Goal: Navigation & Orientation: Understand site structure

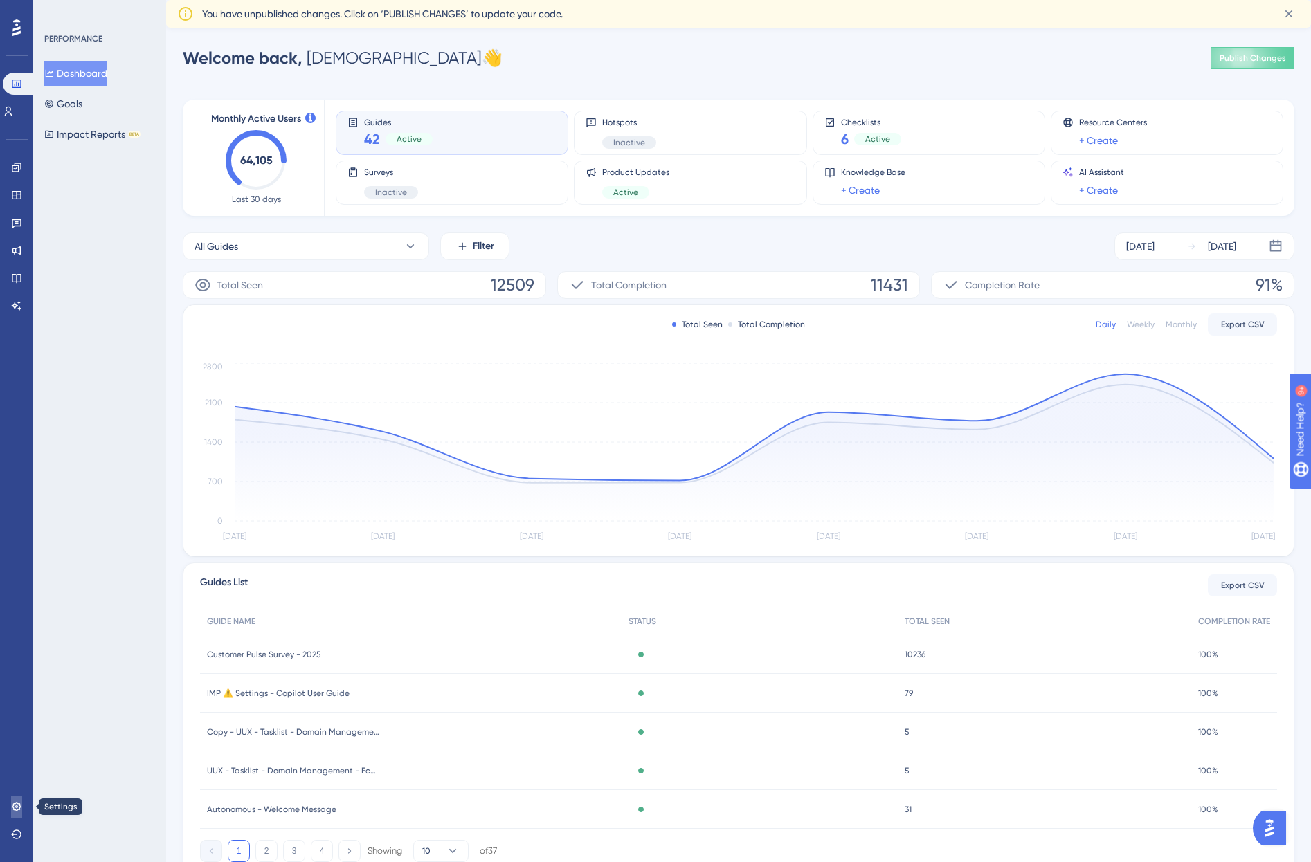
click at [18, 811] on icon at bounding box center [16, 807] width 11 height 11
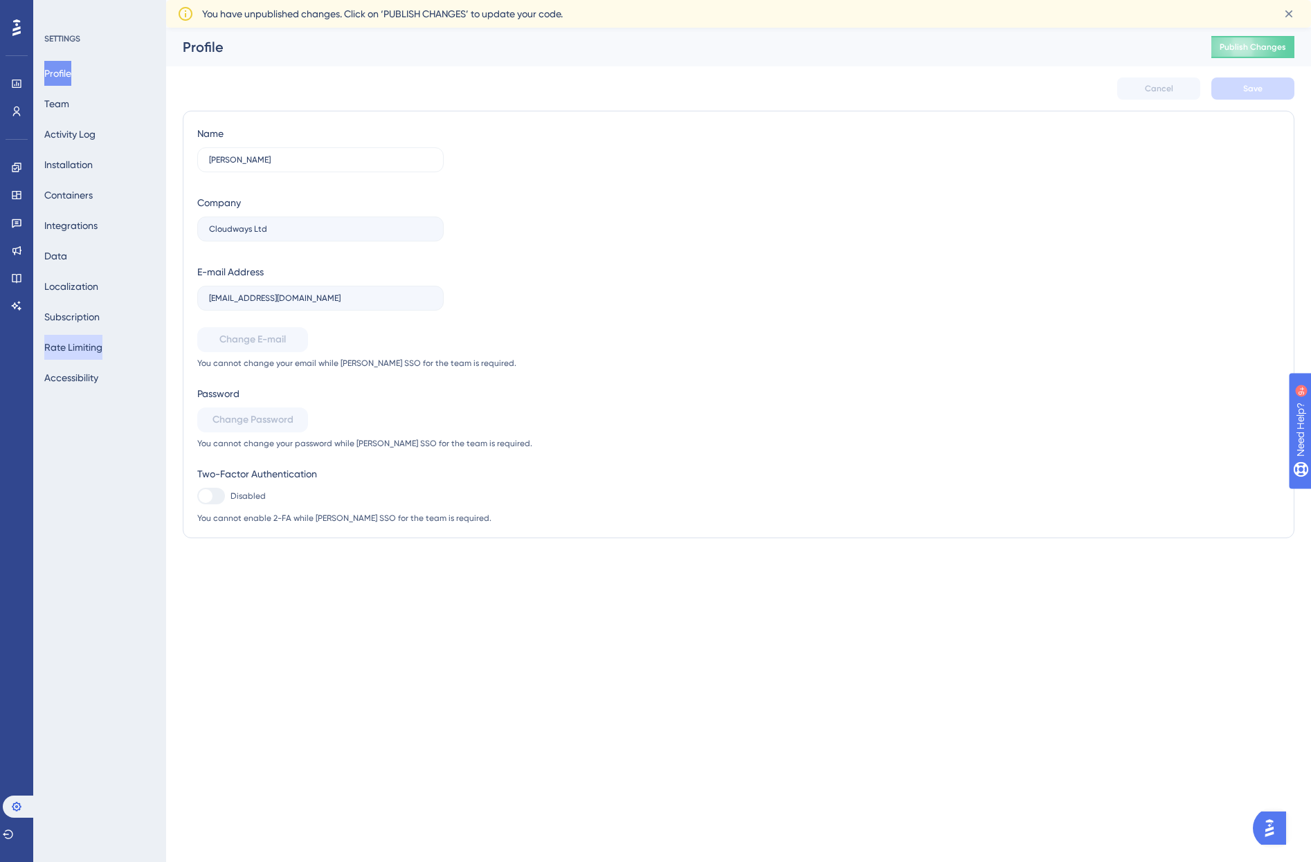
click at [100, 341] on button "Rate Limiting" at bounding box center [73, 347] width 58 height 25
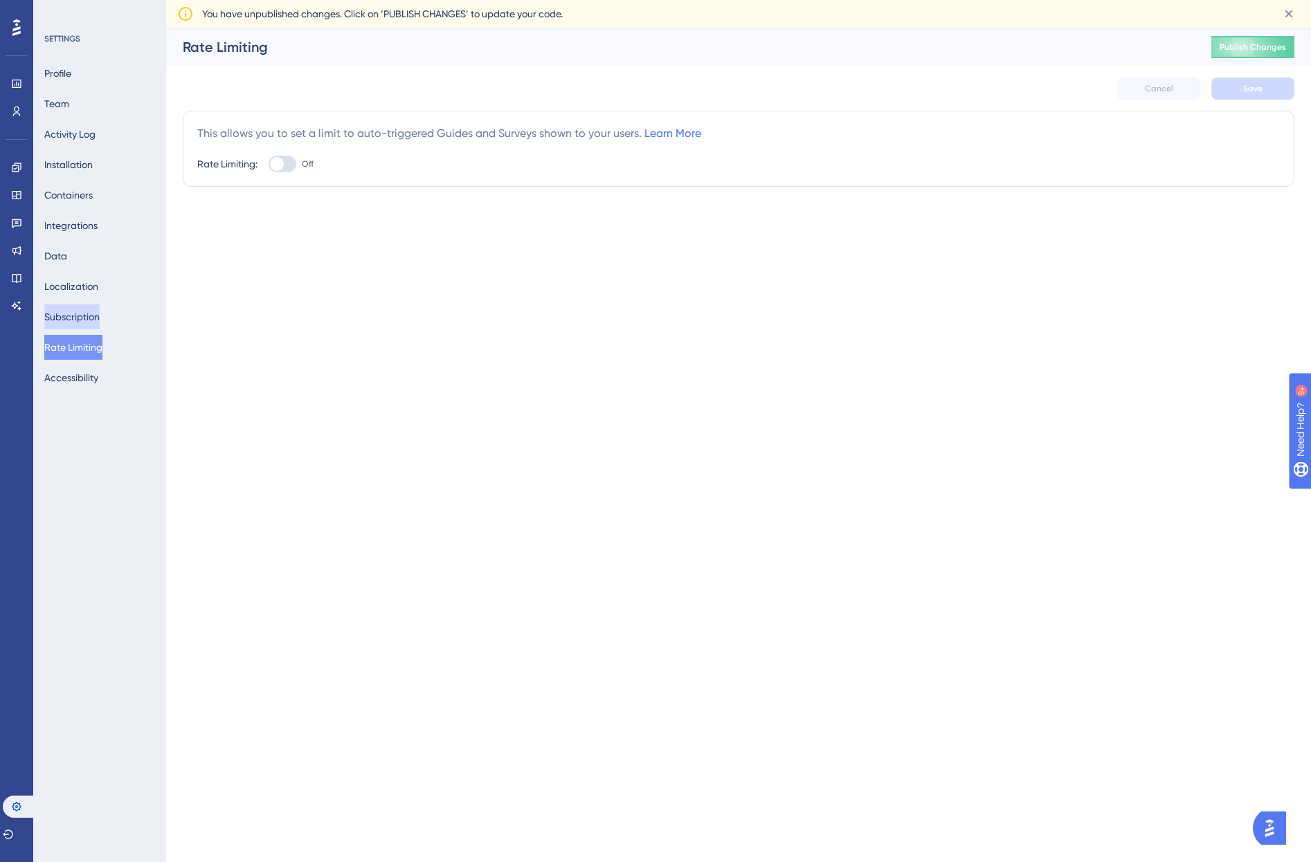
click at [97, 316] on button "Subscription" at bounding box center [71, 317] width 55 height 25
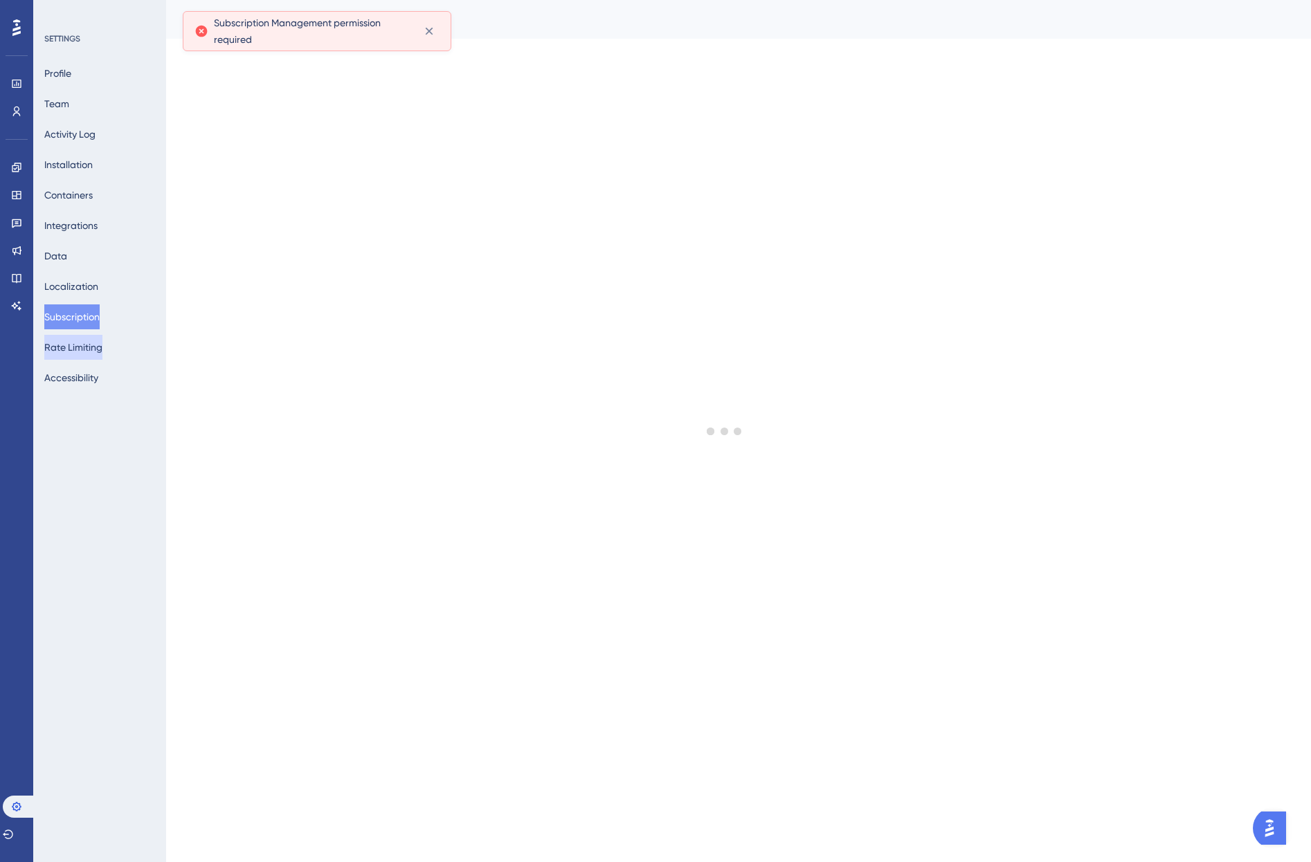
click at [93, 347] on button "Rate Limiting" at bounding box center [73, 347] width 58 height 25
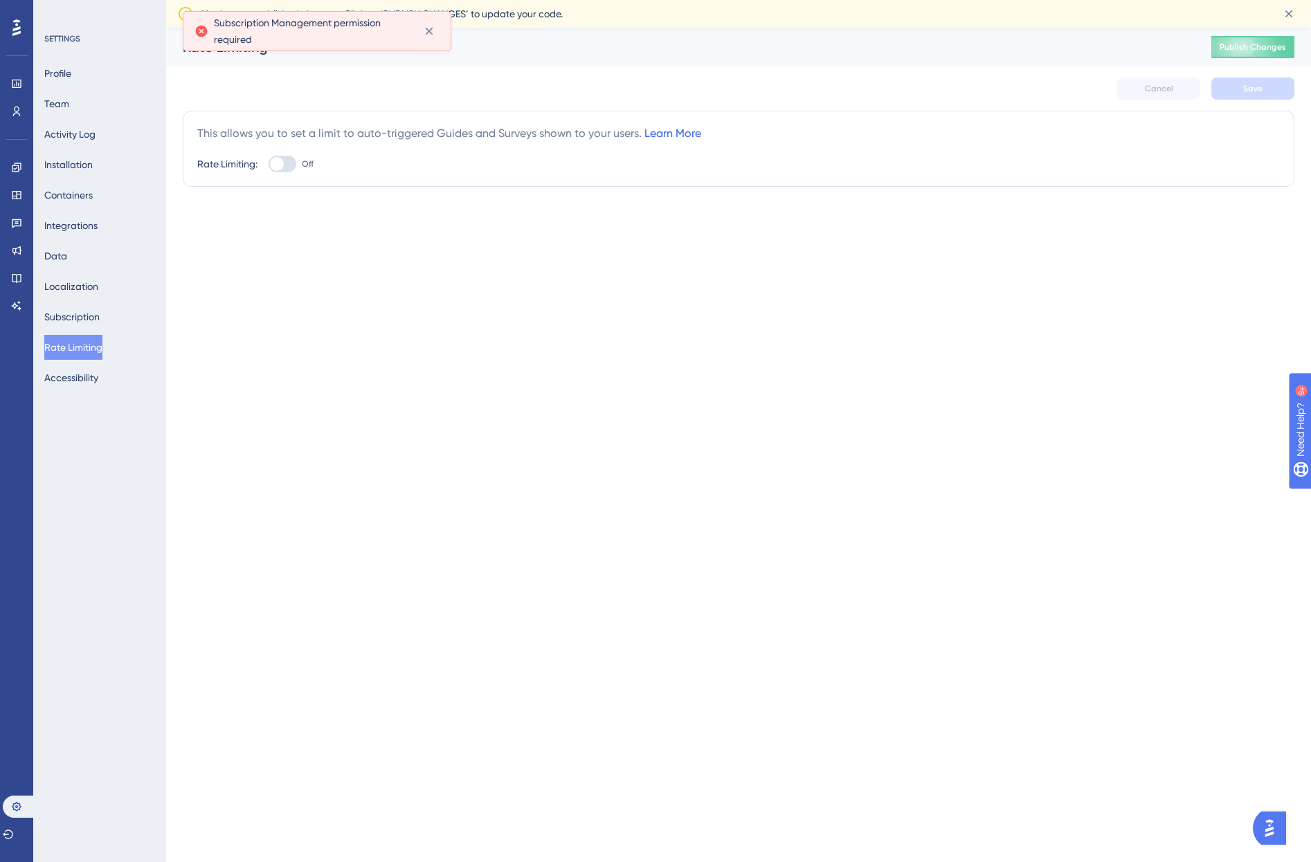
click at [676, 136] on link "Learn More" at bounding box center [672, 133] width 57 height 13
click at [287, 161] on div at bounding box center [283, 164] width 28 height 17
click at [269, 164] on input "Off" at bounding box center [268, 164] width 1 height 1
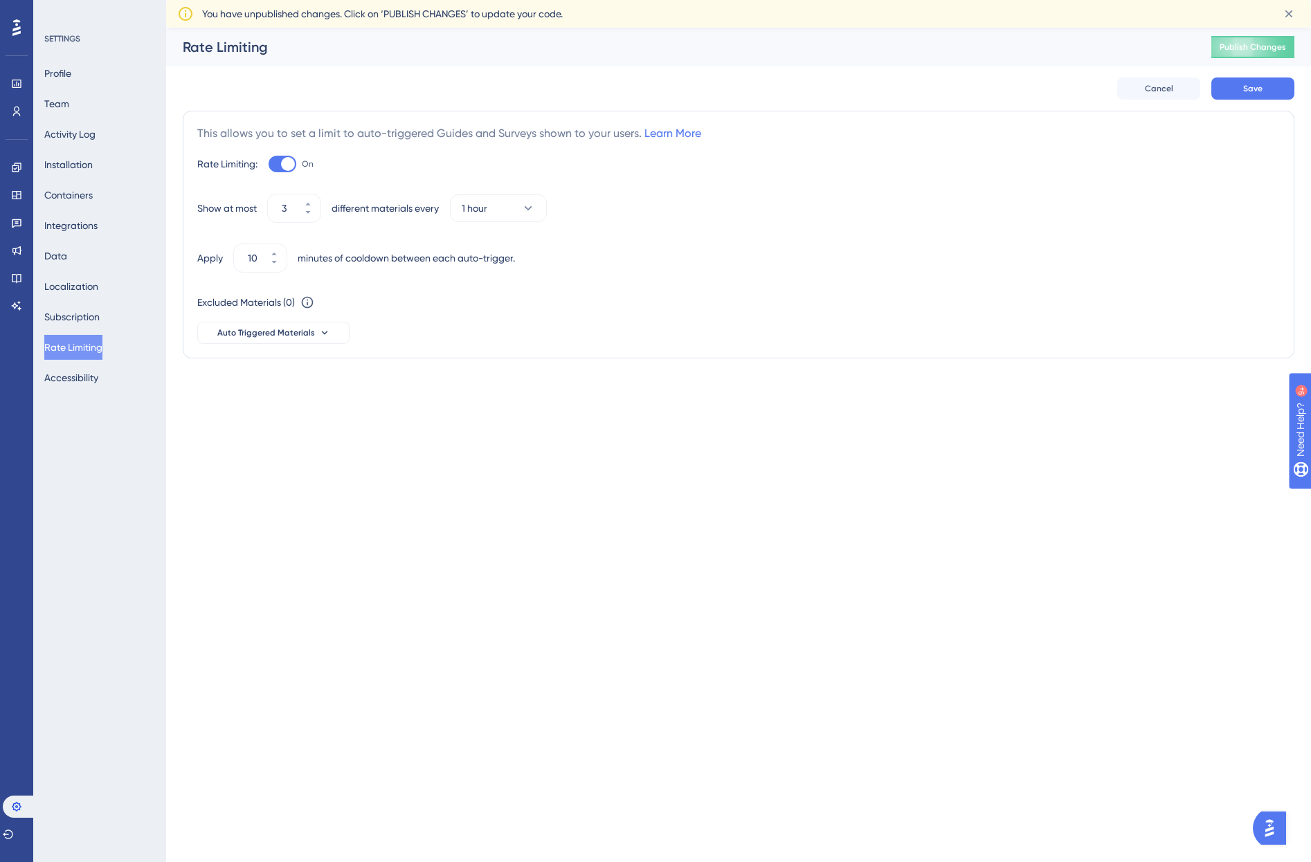
click at [287, 161] on div at bounding box center [288, 164] width 14 height 14
click at [269, 164] on input "On" at bounding box center [268, 164] width 1 height 1
checkbox input "false"
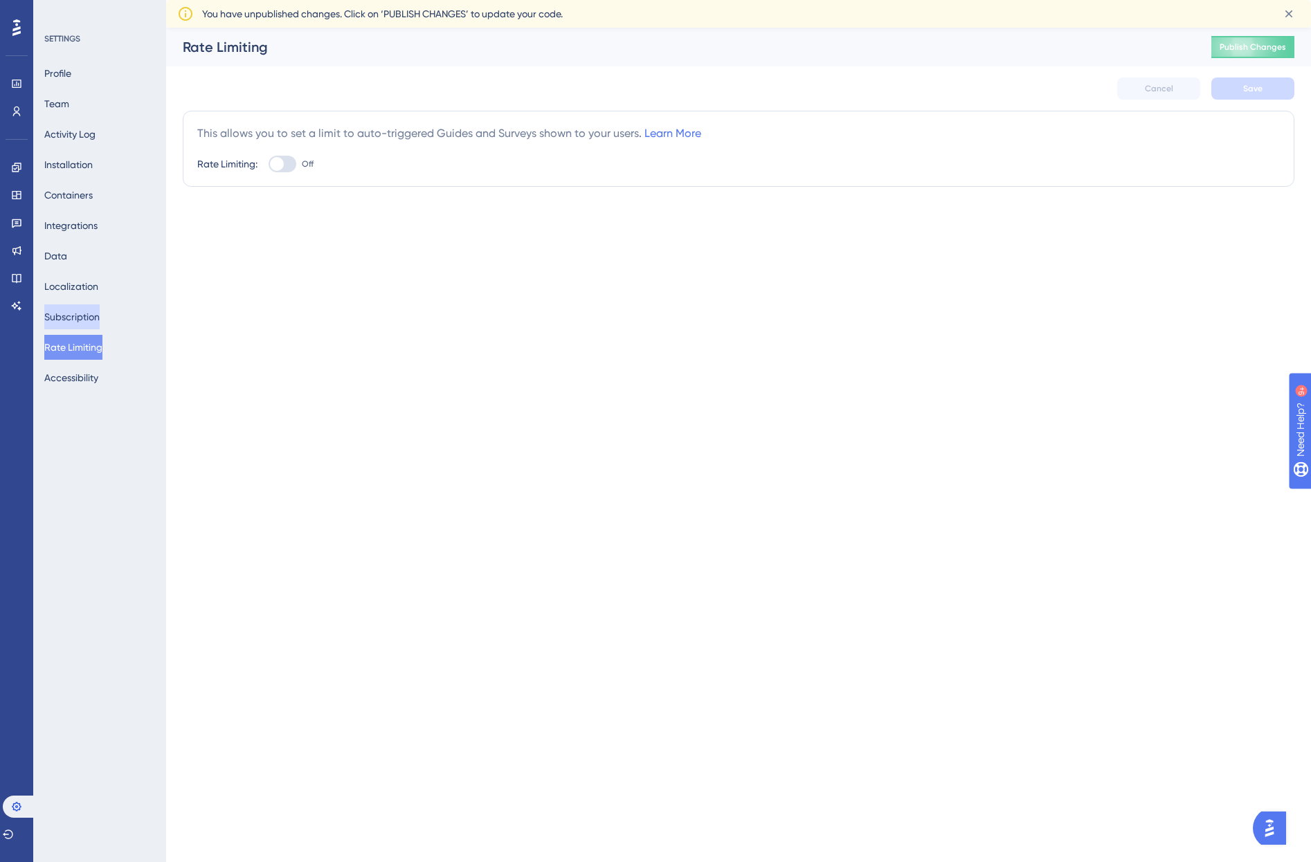
click at [80, 319] on button "Subscription" at bounding box center [71, 317] width 55 height 25
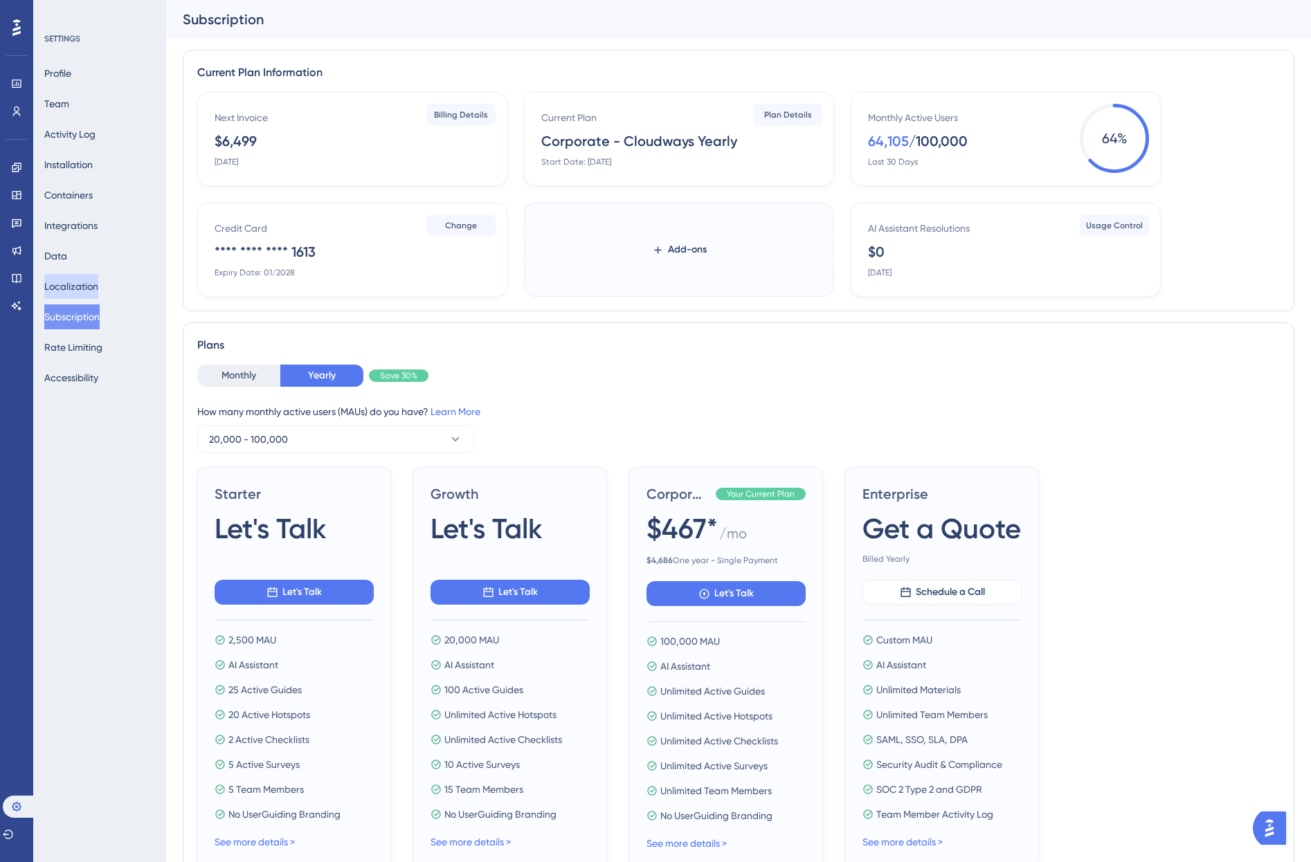
click at [85, 279] on button "Localization" at bounding box center [71, 286] width 54 height 25
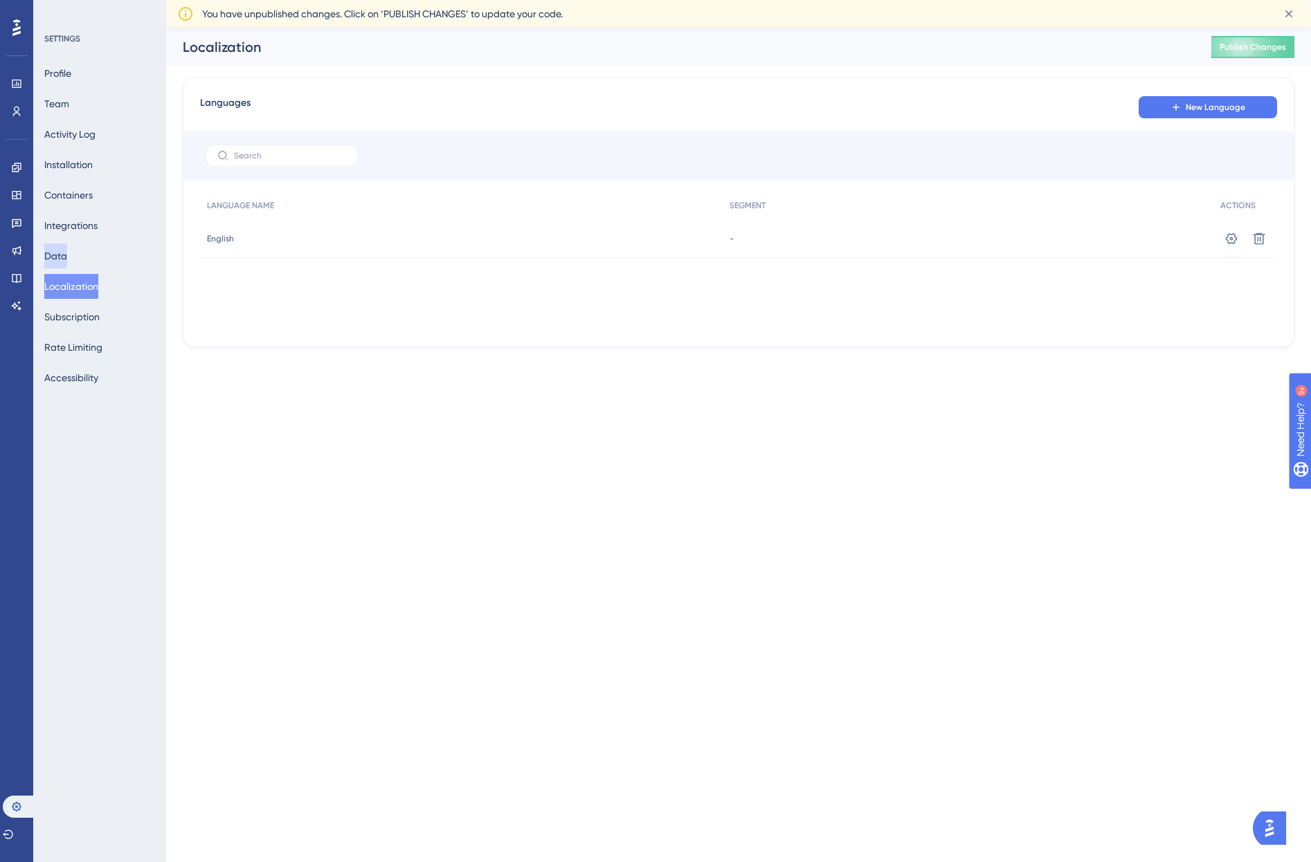
click at [66, 254] on button "Data" at bounding box center [55, 256] width 23 height 25
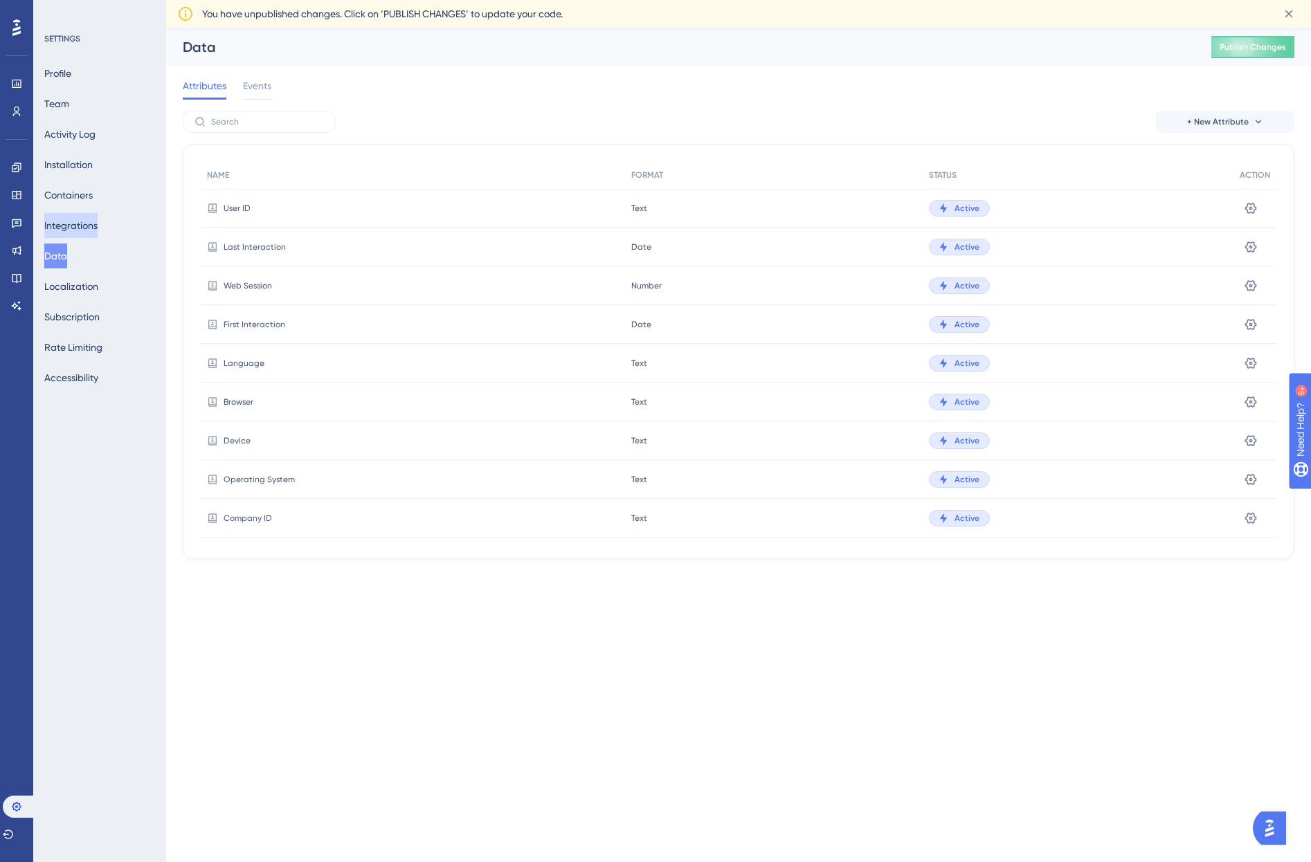
click at [91, 223] on button "Integrations" at bounding box center [70, 225] width 53 height 25
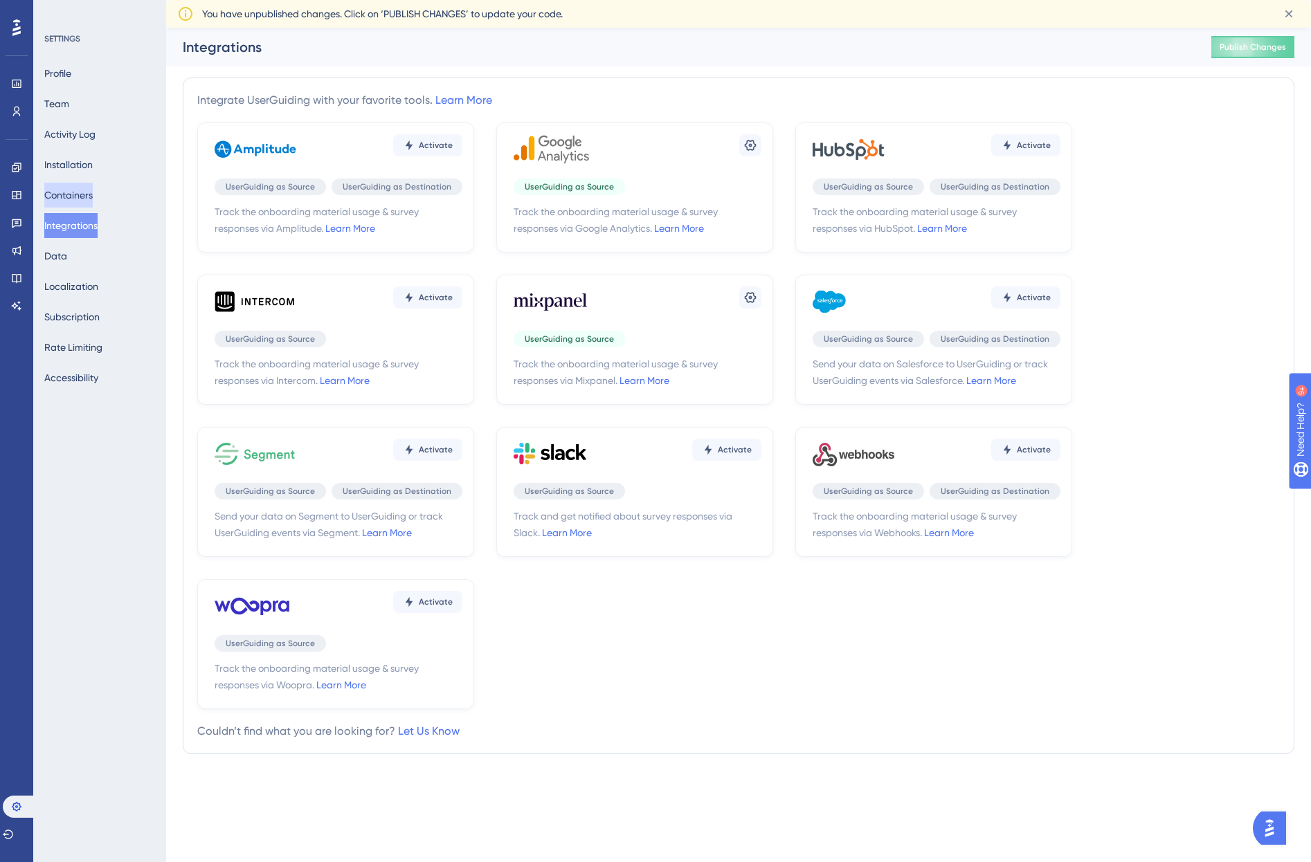
click at [73, 195] on button "Containers" at bounding box center [68, 195] width 48 height 25
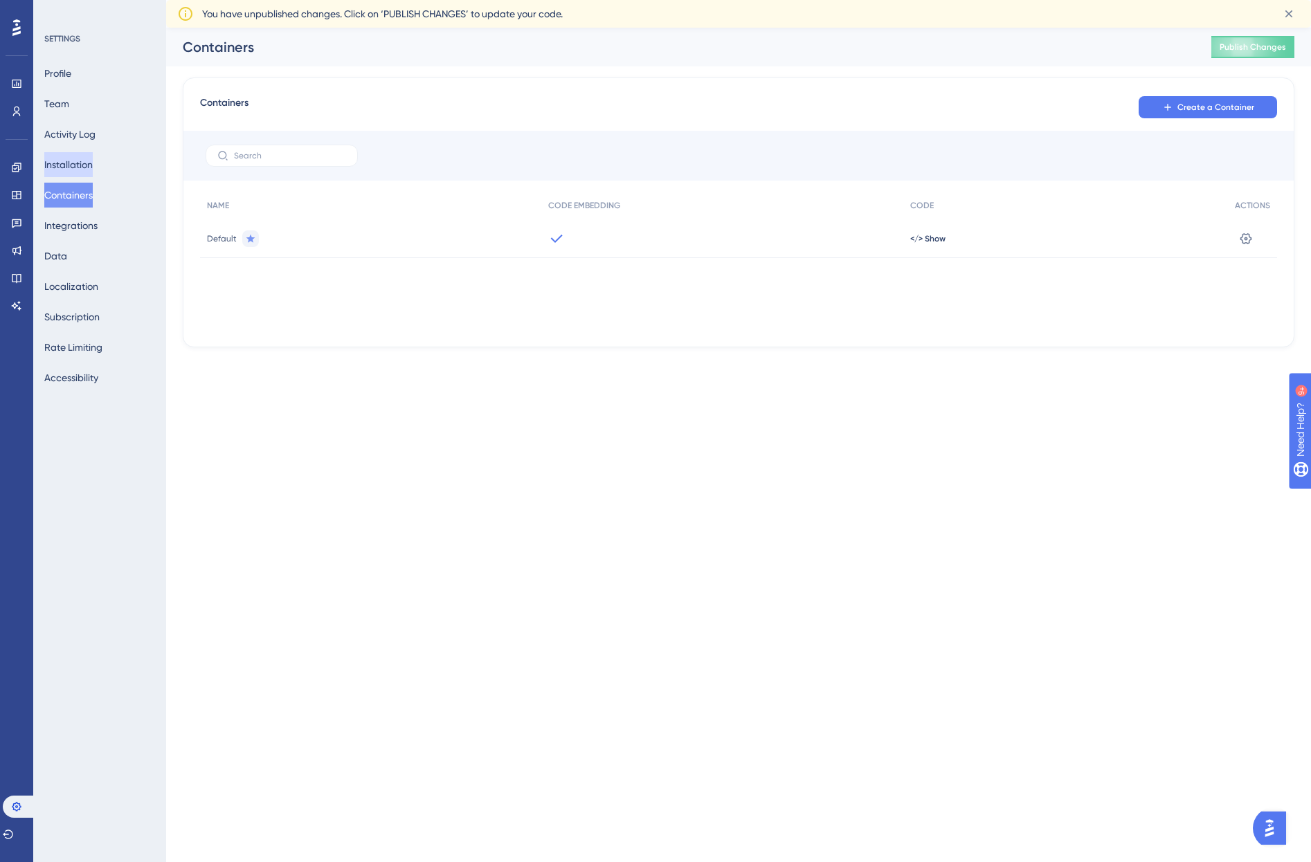
click at [82, 164] on button "Installation" at bounding box center [68, 164] width 48 height 25
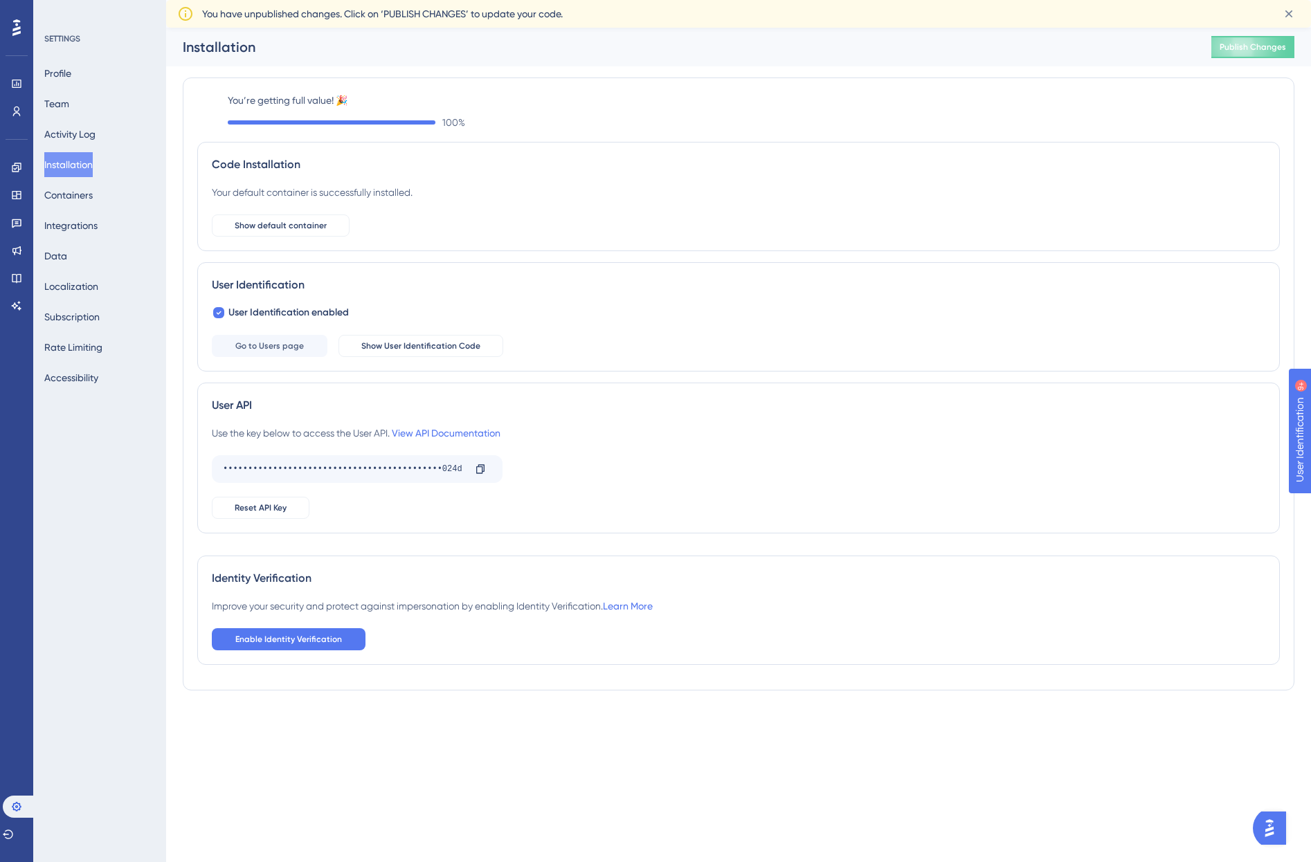
click at [95, 103] on div "Profile Team Activity Log Installation Containers Integrations Data Localizatio…" at bounding box center [100, 225] width 112 height 329
click at [57, 102] on button "Team" at bounding box center [56, 103] width 25 height 25
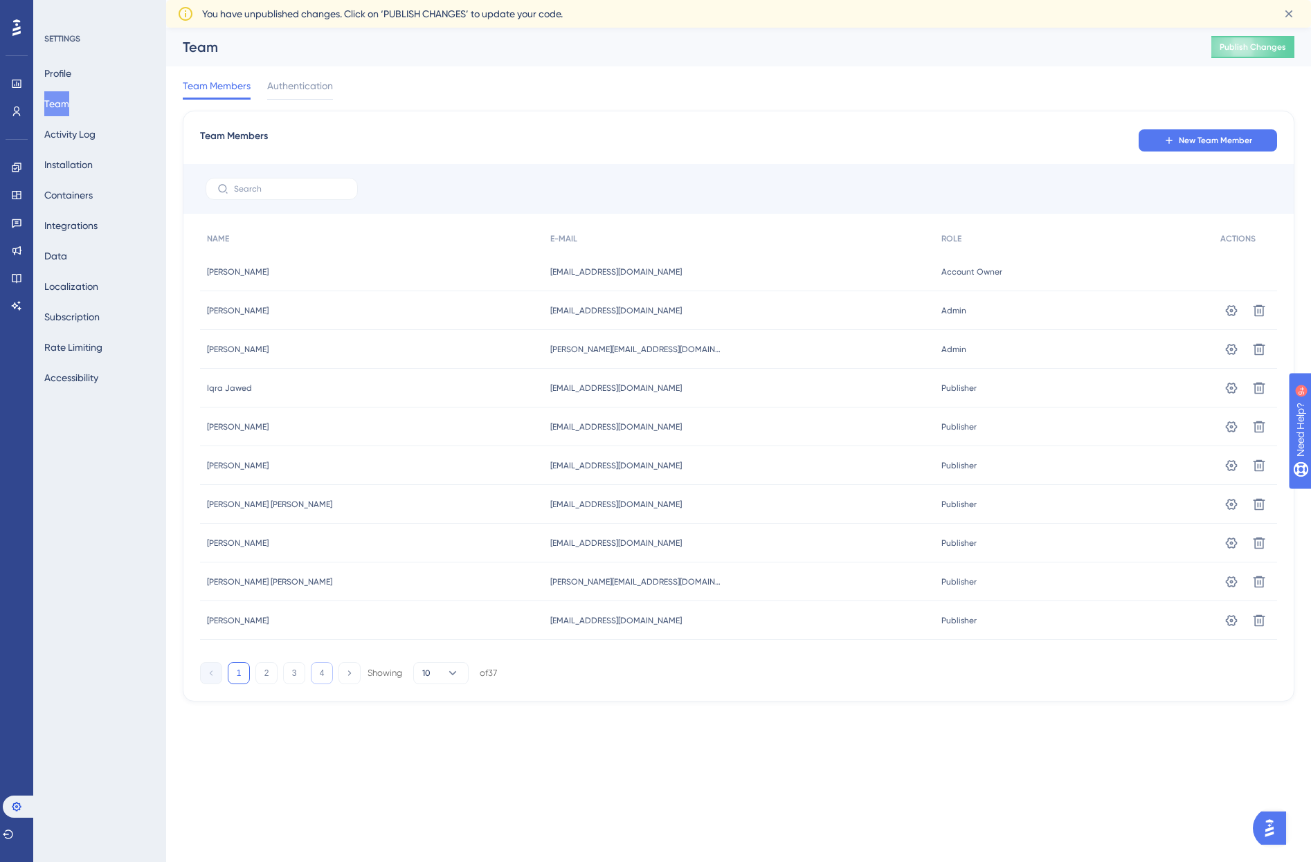
click at [326, 679] on button "4" at bounding box center [322, 673] width 22 height 22
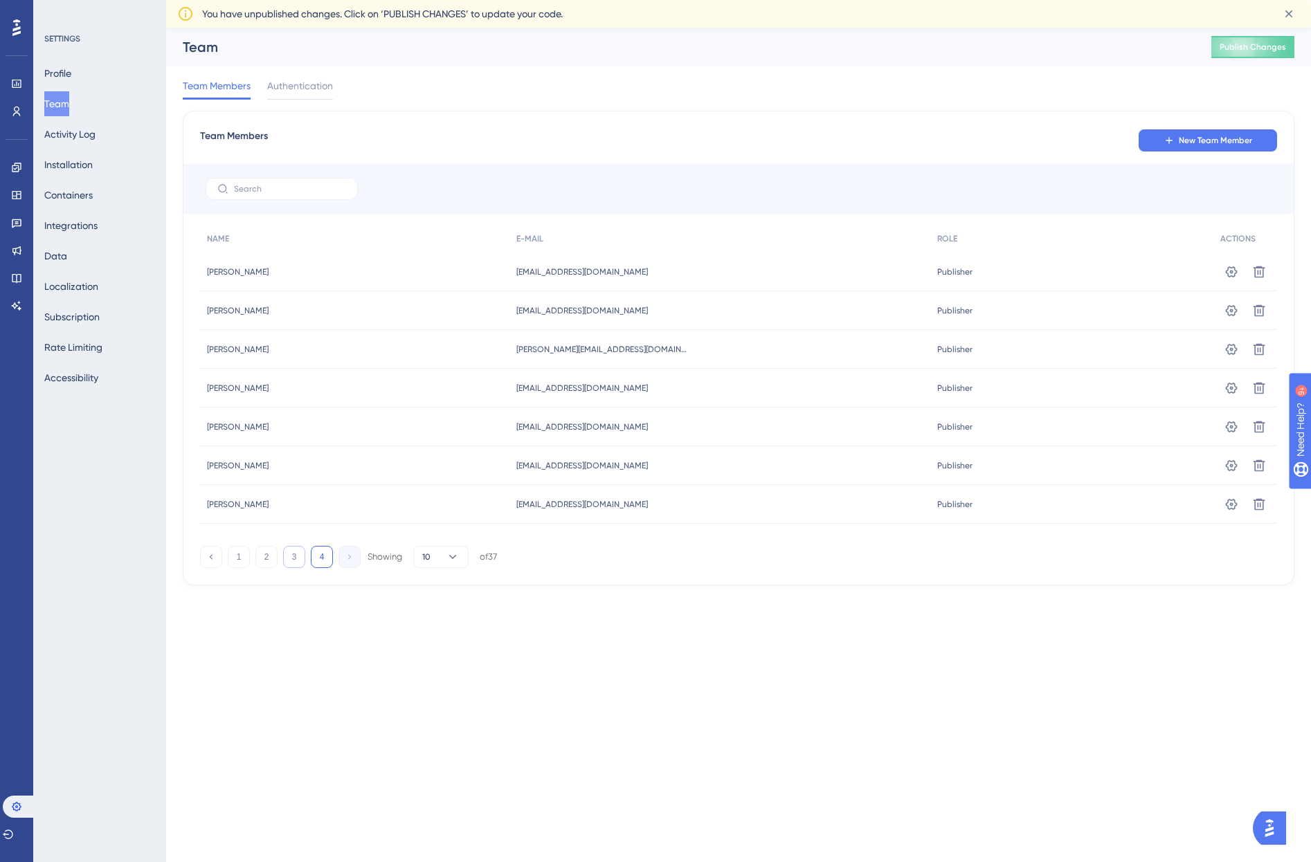
click at [300, 556] on button "3" at bounding box center [294, 557] width 22 height 22
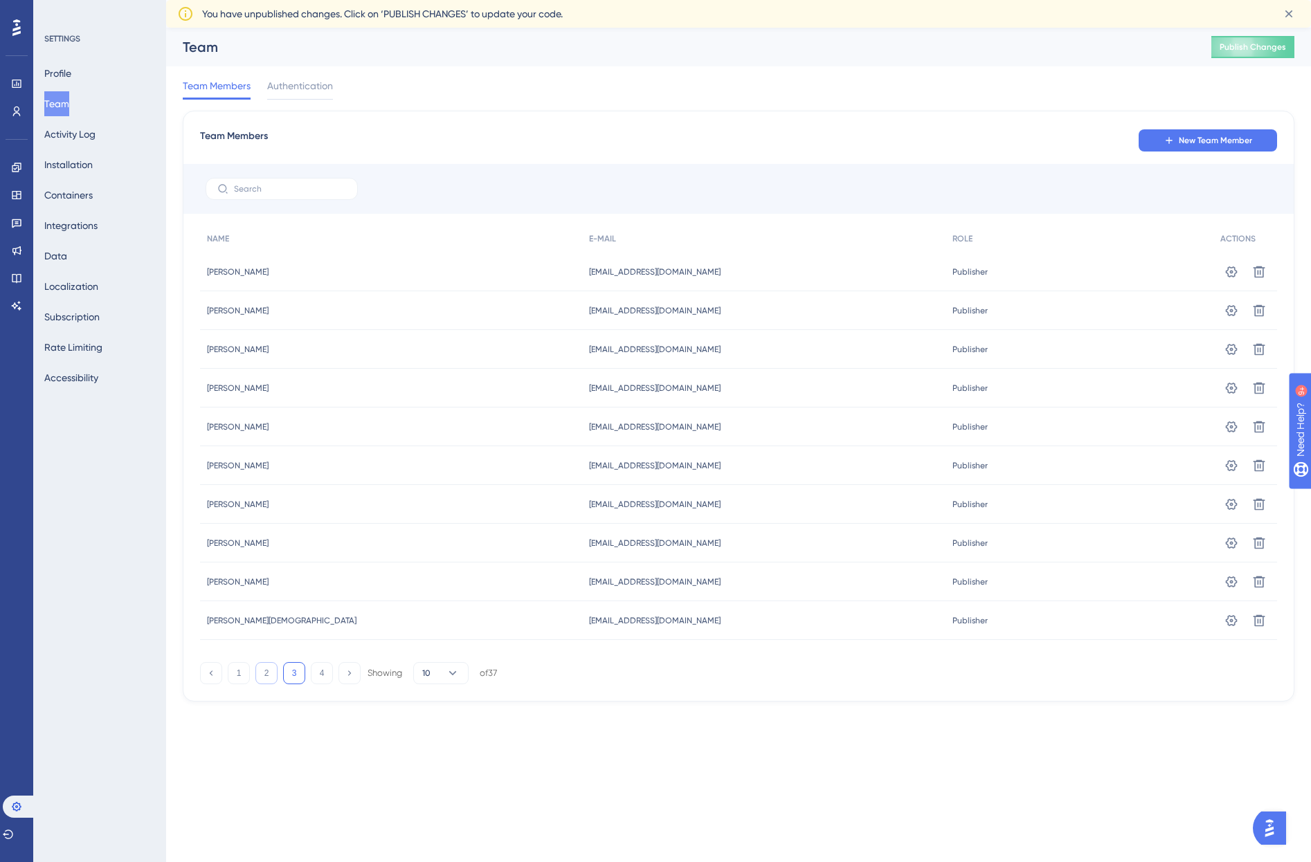
click at [269, 680] on button "2" at bounding box center [266, 673] width 22 height 22
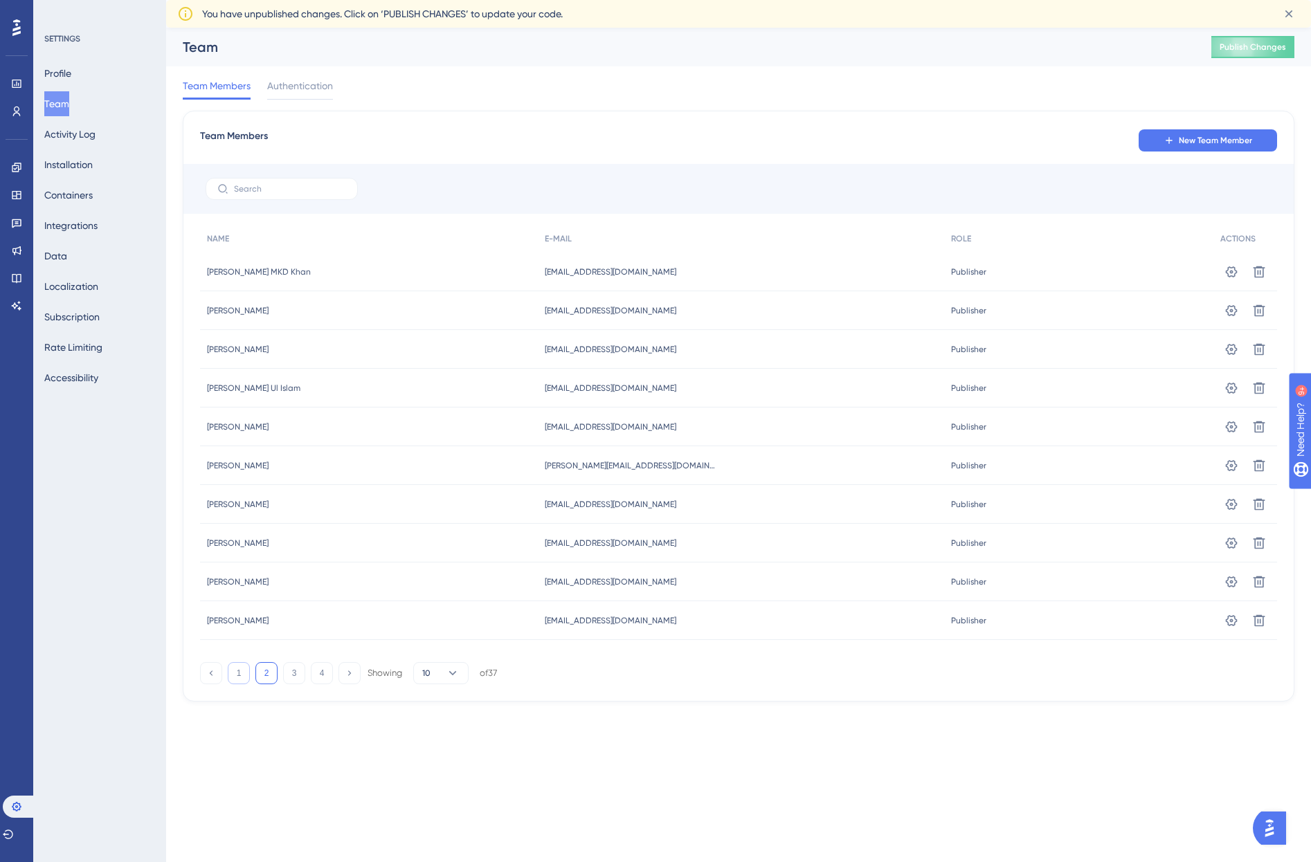
click at [242, 680] on button "1" at bounding box center [239, 673] width 22 height 22
click at [1231, 312] on icon at bounding box center [1231, 311] width 14 height 14
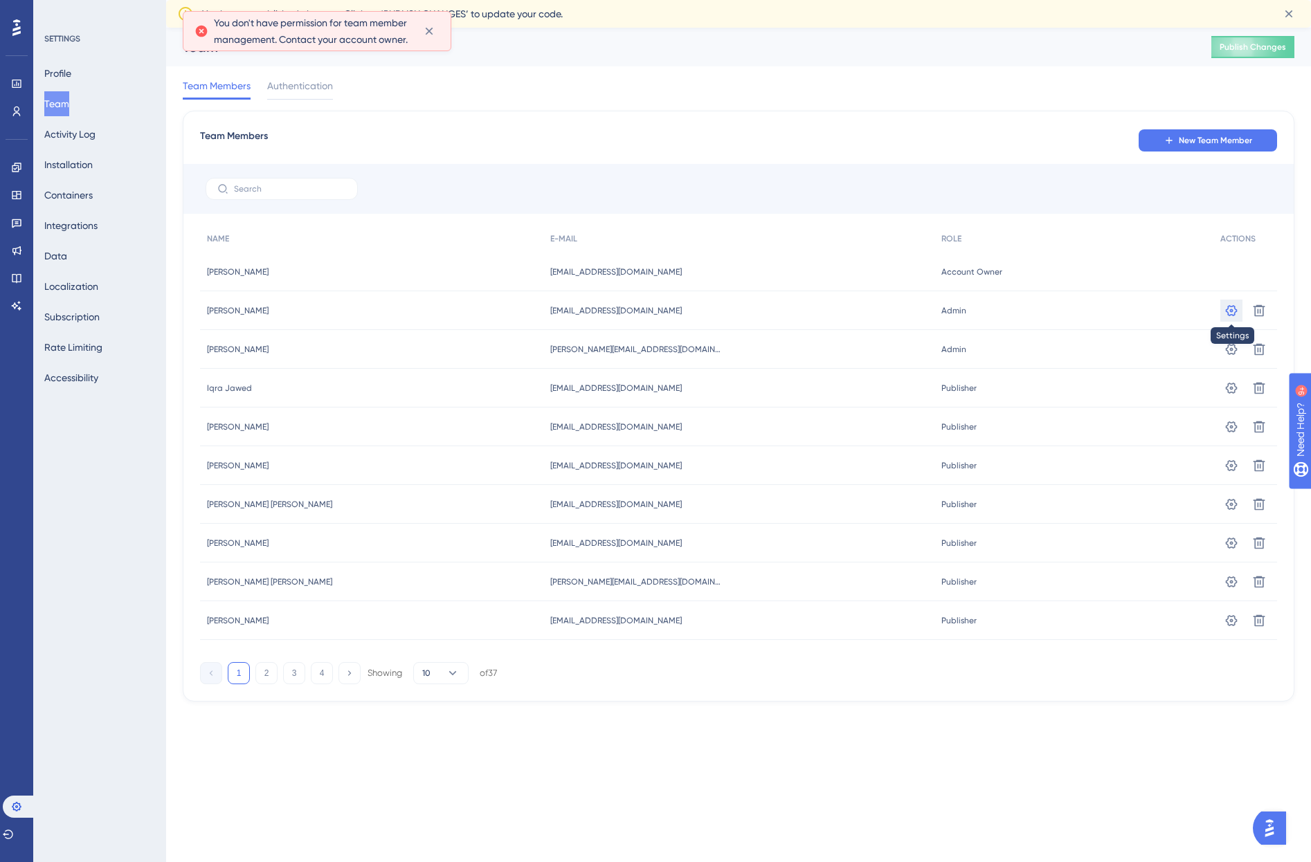
click at [1232, 317] on icon at bounding box center [1231, 311] width 14 height 14
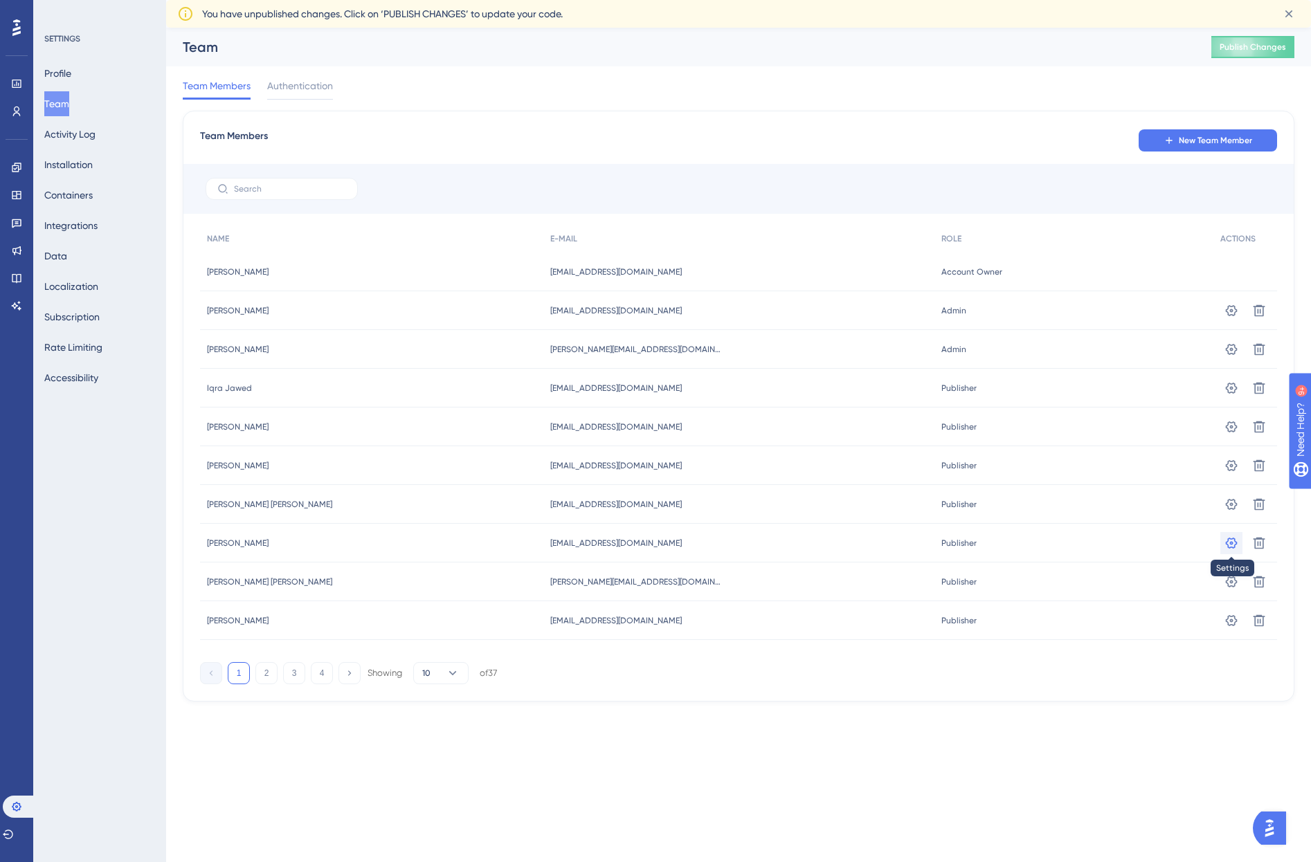
click at [1230, 545] on icon at bounding box center [1231, 543] width 14 height 14
click at [1228, 548] on icon at bounding box center [1231, 543] width 14 height 14
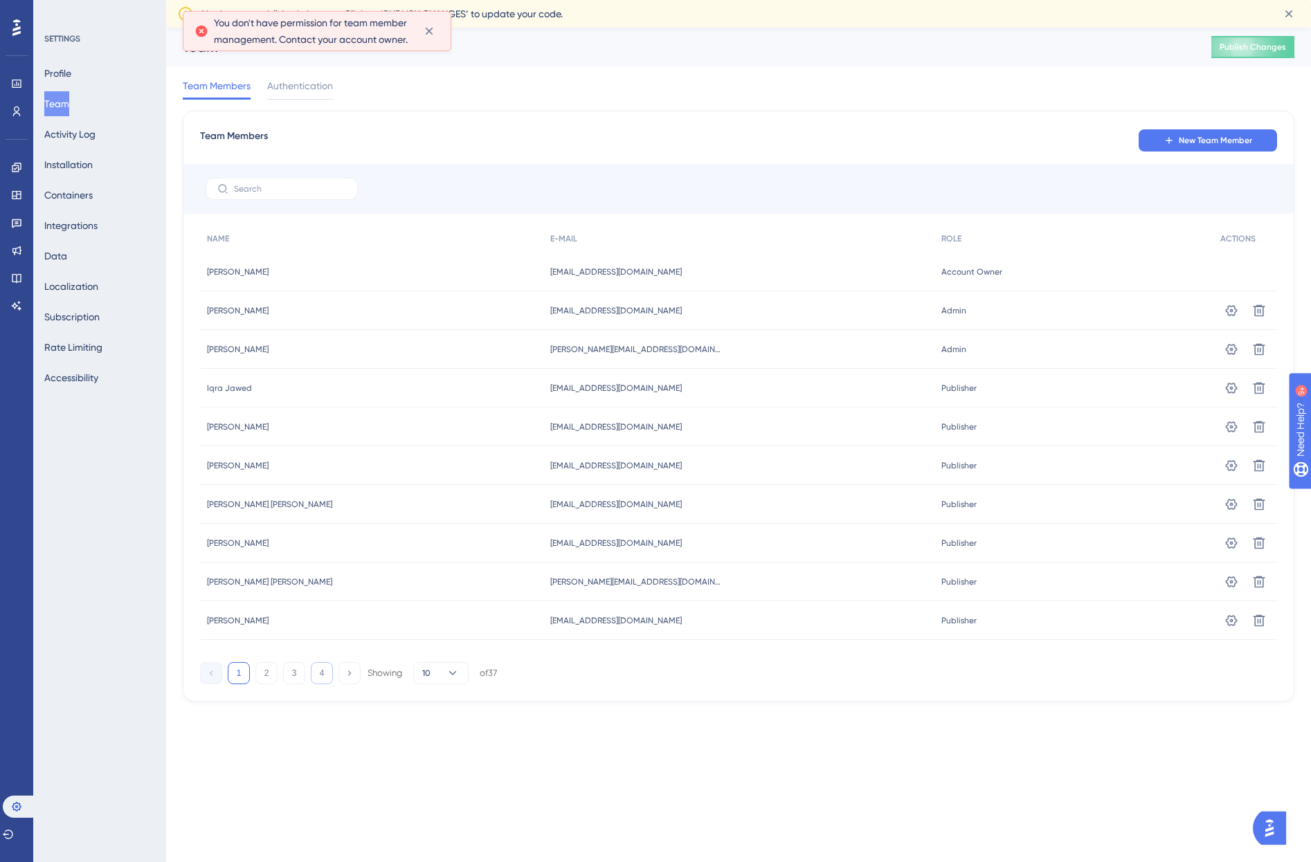
click at [322, 674] on button "4" at bounding box center [322, 673] width 22 height 22
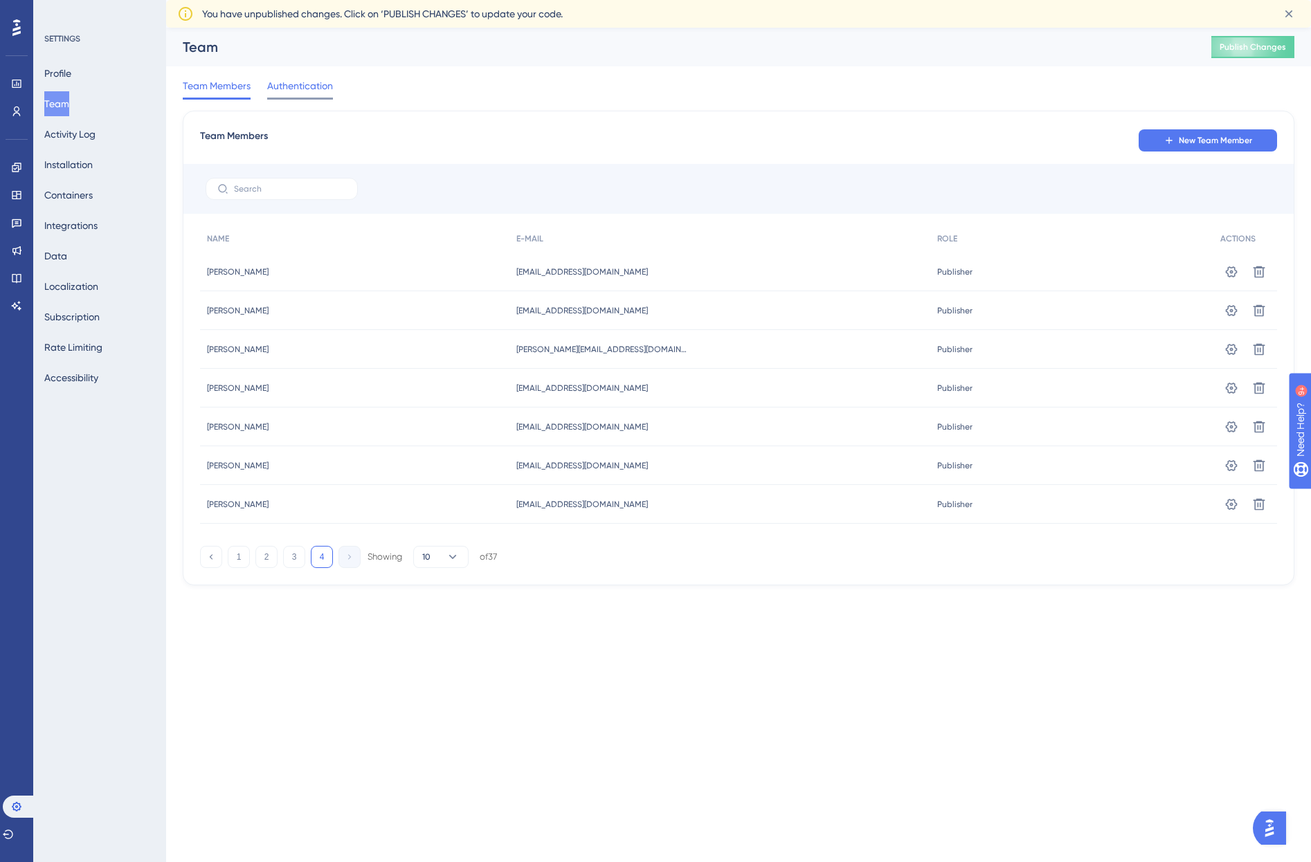
click at [284, 89] on span "Authentication" at bounding box center [300, 86] width 66 height 17
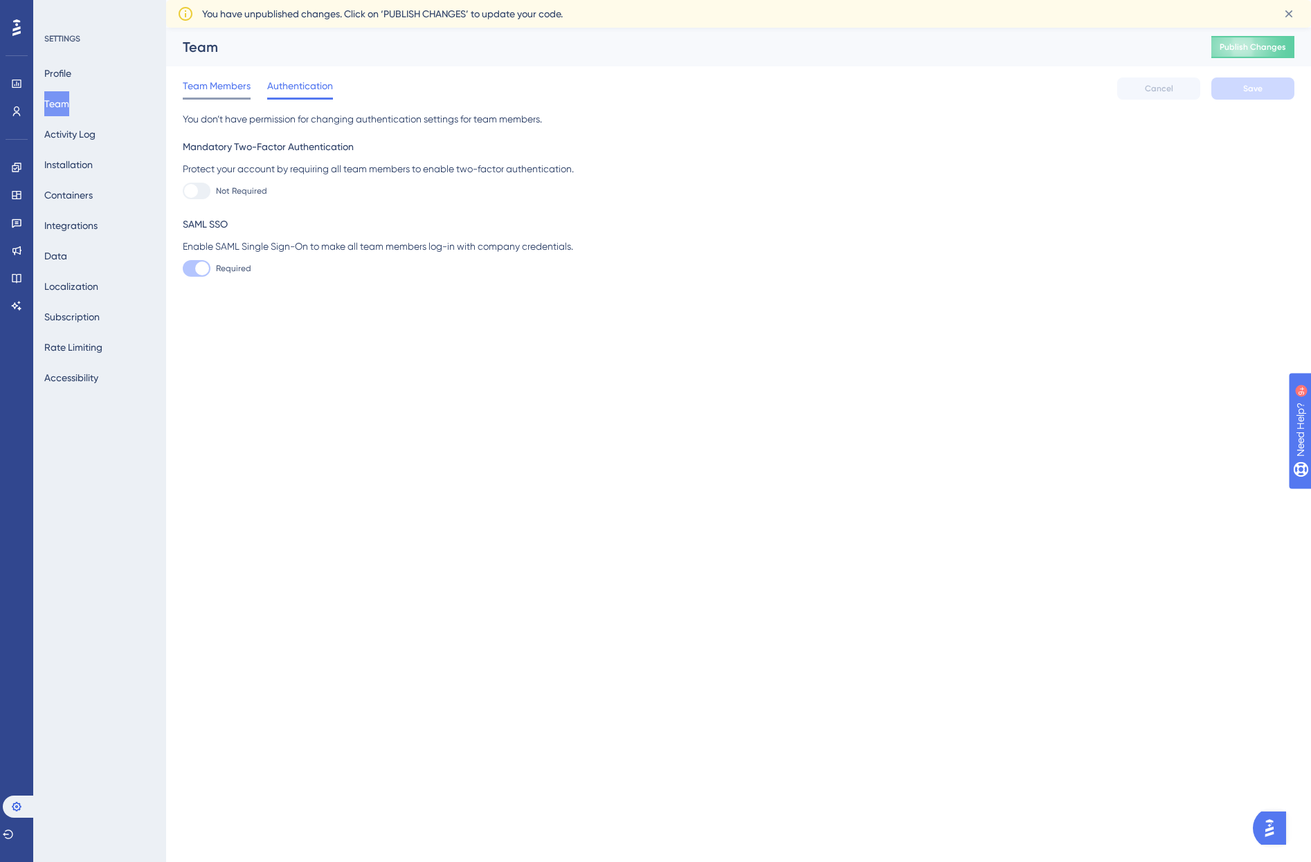
click at [188, 82] on span "Team Members" at bounding box center [217, 86] width 68 height 17
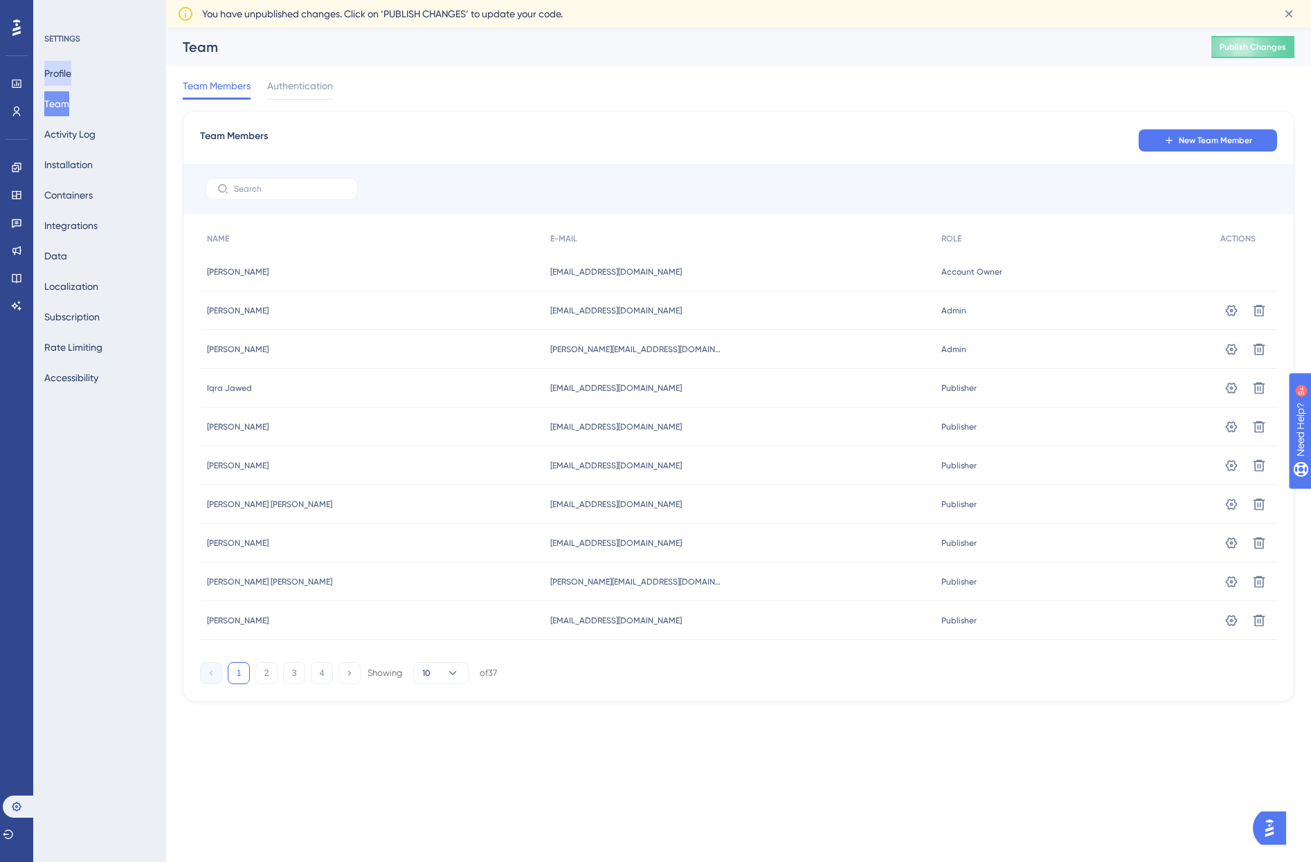
click at [71, 70] on button "Profile" at bounding box center [57, 73] width 27 height 25
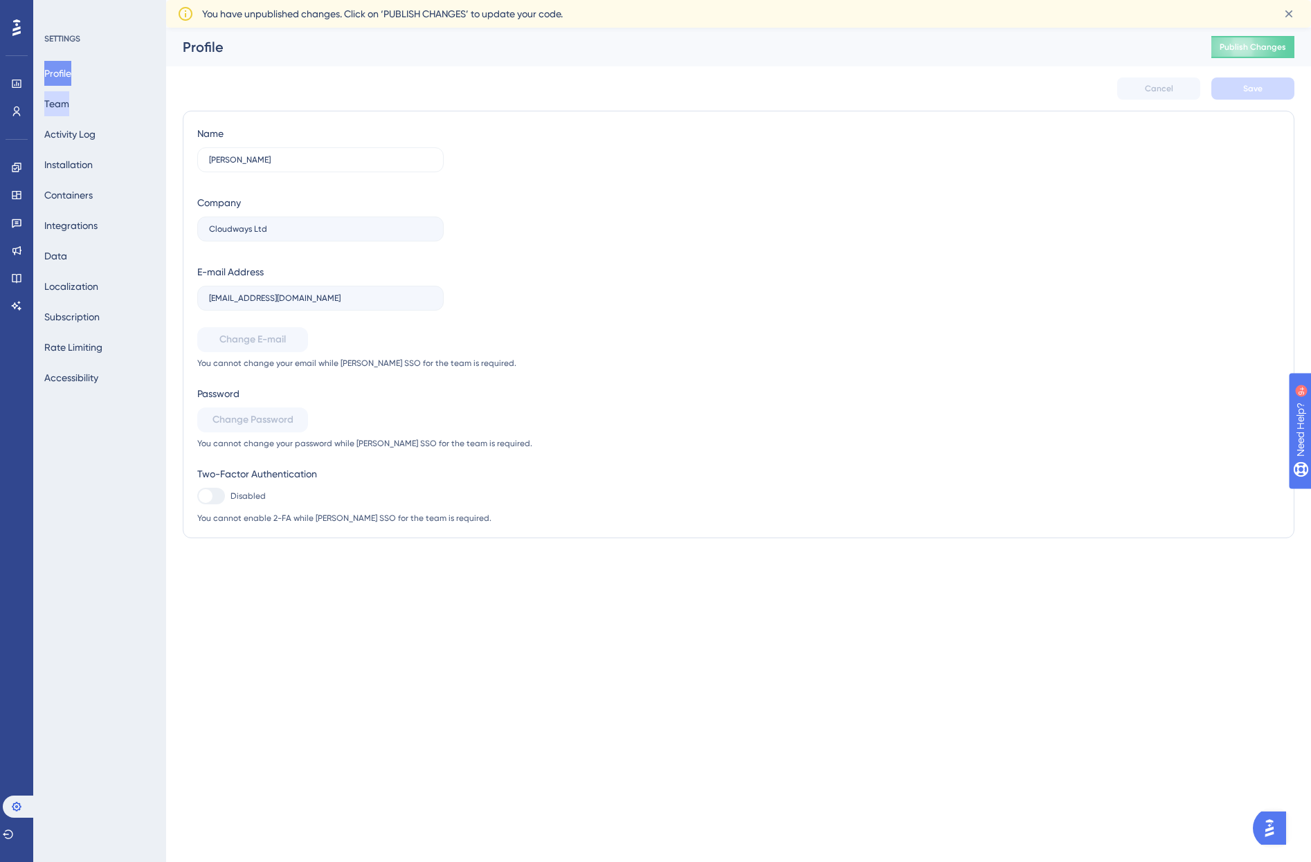
click at [69, 109] on button "Team" at bounding box center [56, 103] width 25 height 25
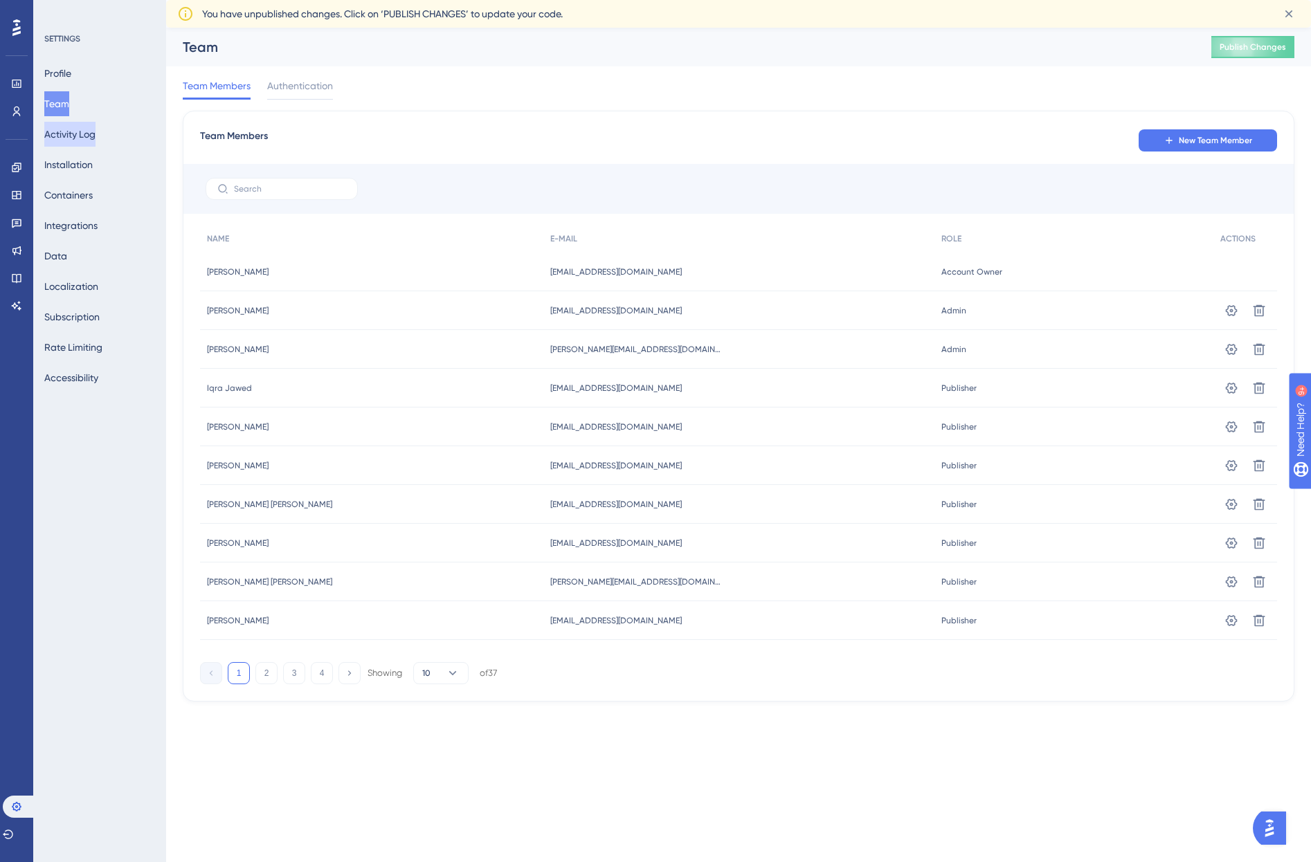
click at [88, 144] on button "Activity Log" at bounding box center [69, 134] width 51 height 25
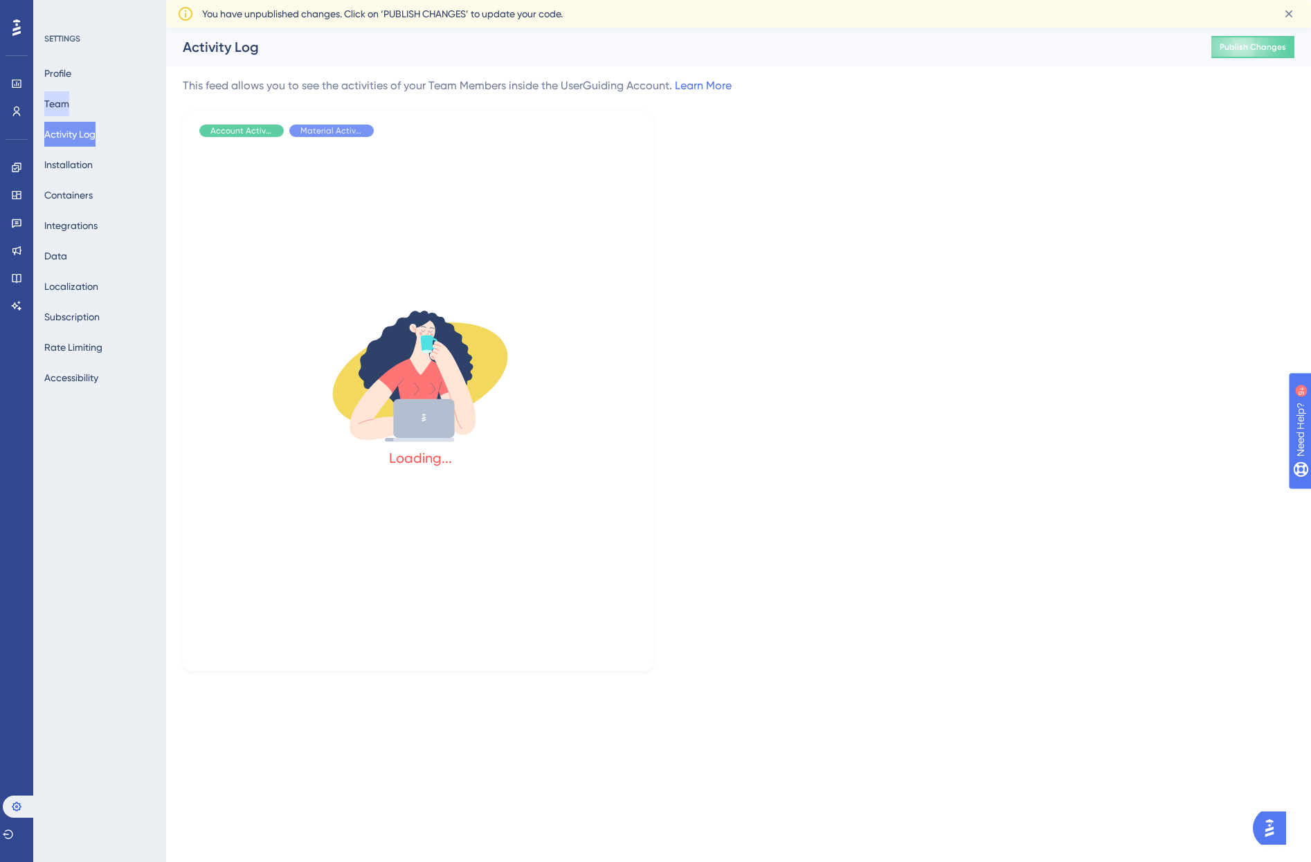
click at [58, 107] on button "Team" at bounding box center [56, 103] width 25 height 25
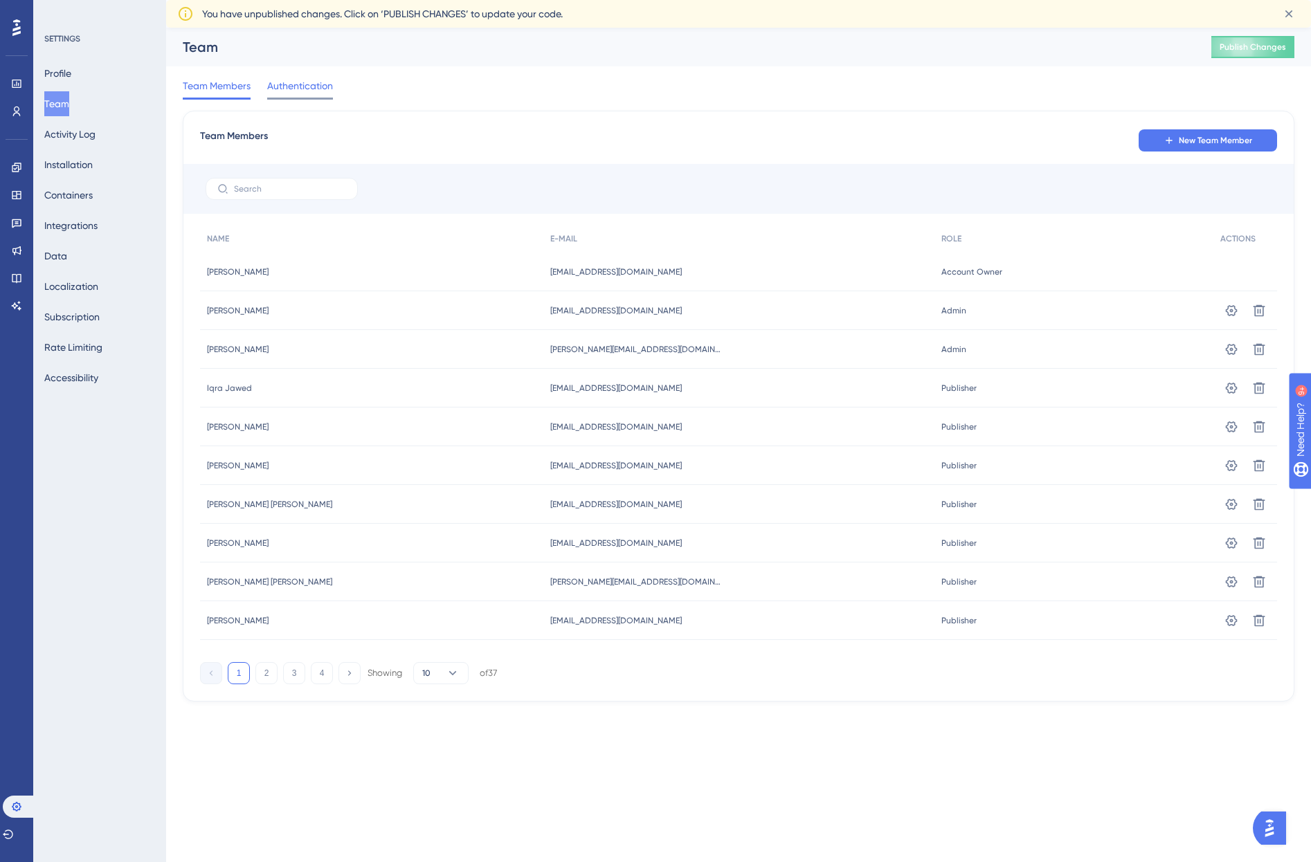
click at [307, 93] on span "Authentication" at bounding box center [300, 86] width 66 height 17
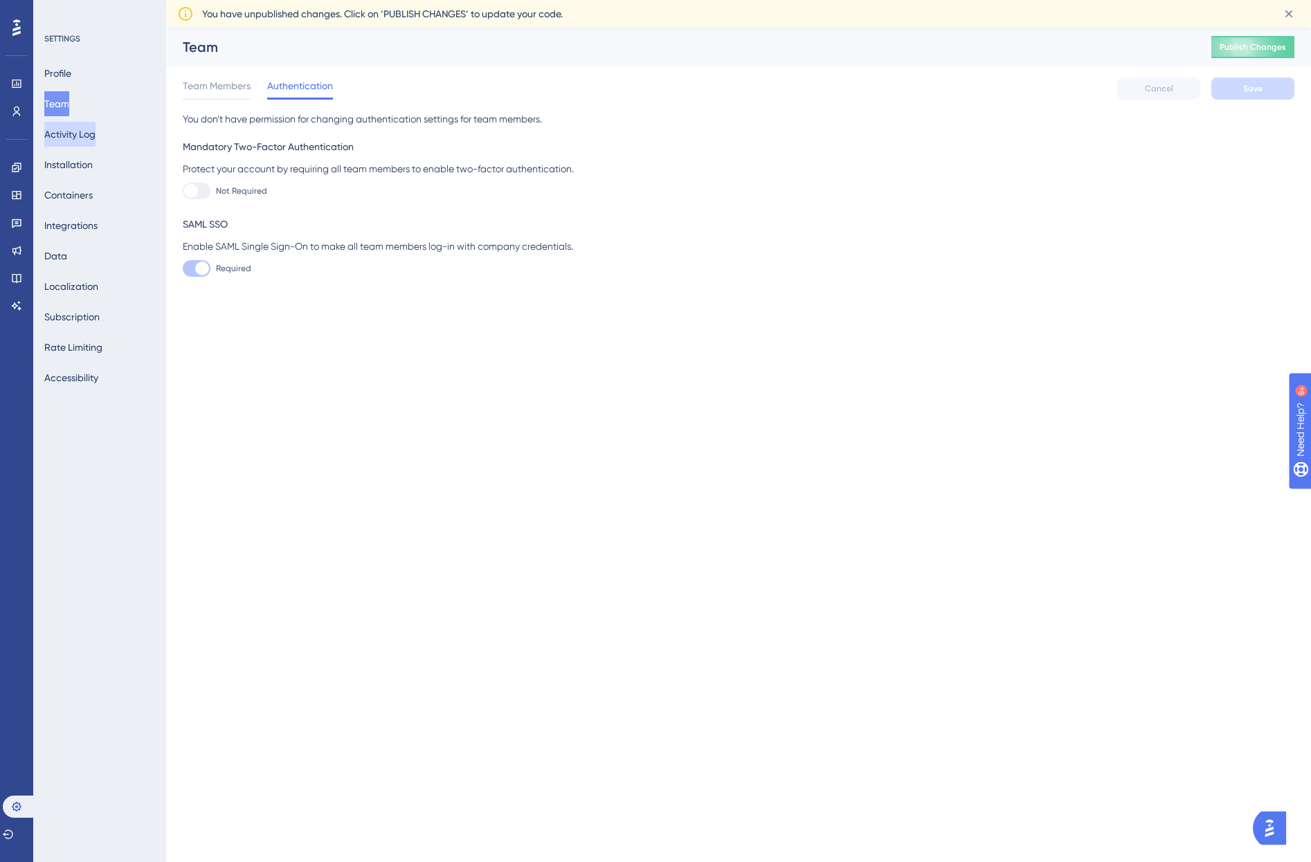
click at [69, 133] on button "Activity Log" at bounding box center [69, 134] width 51 height 25
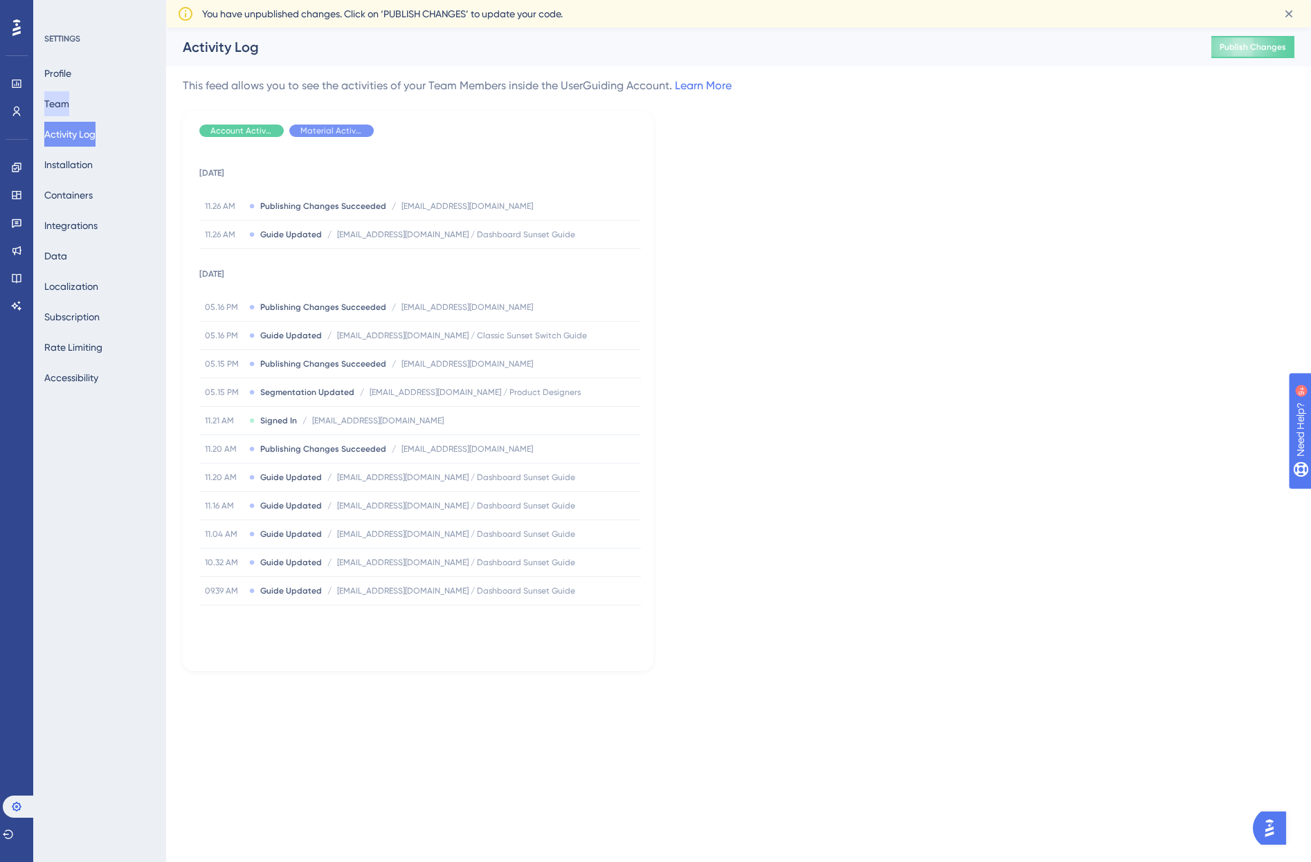
click at [60, 97] on button "Team" at bounding box center [56, 103] width 25 height 25
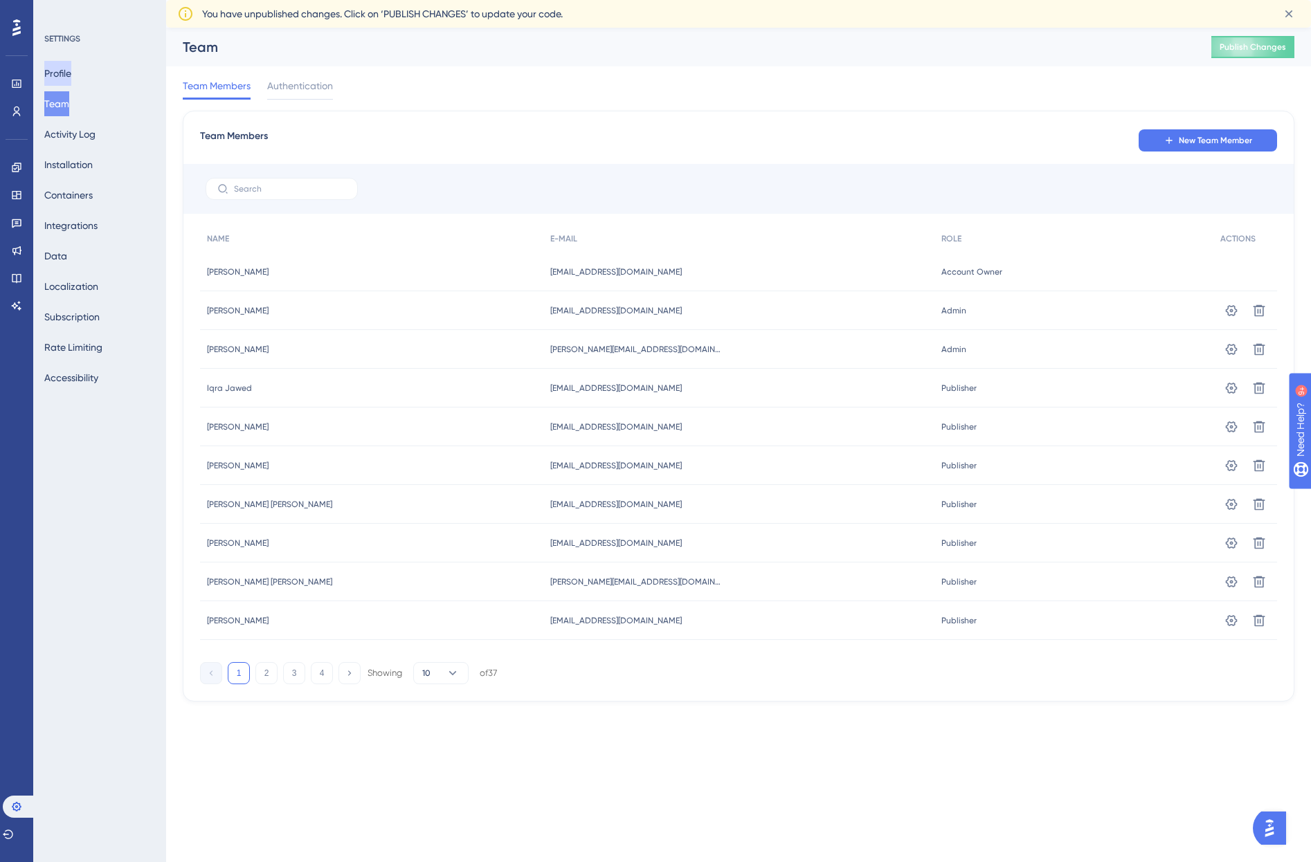
click at [62, 75] on button "Profile" at bounding box center [57, 73] width 27 height 25
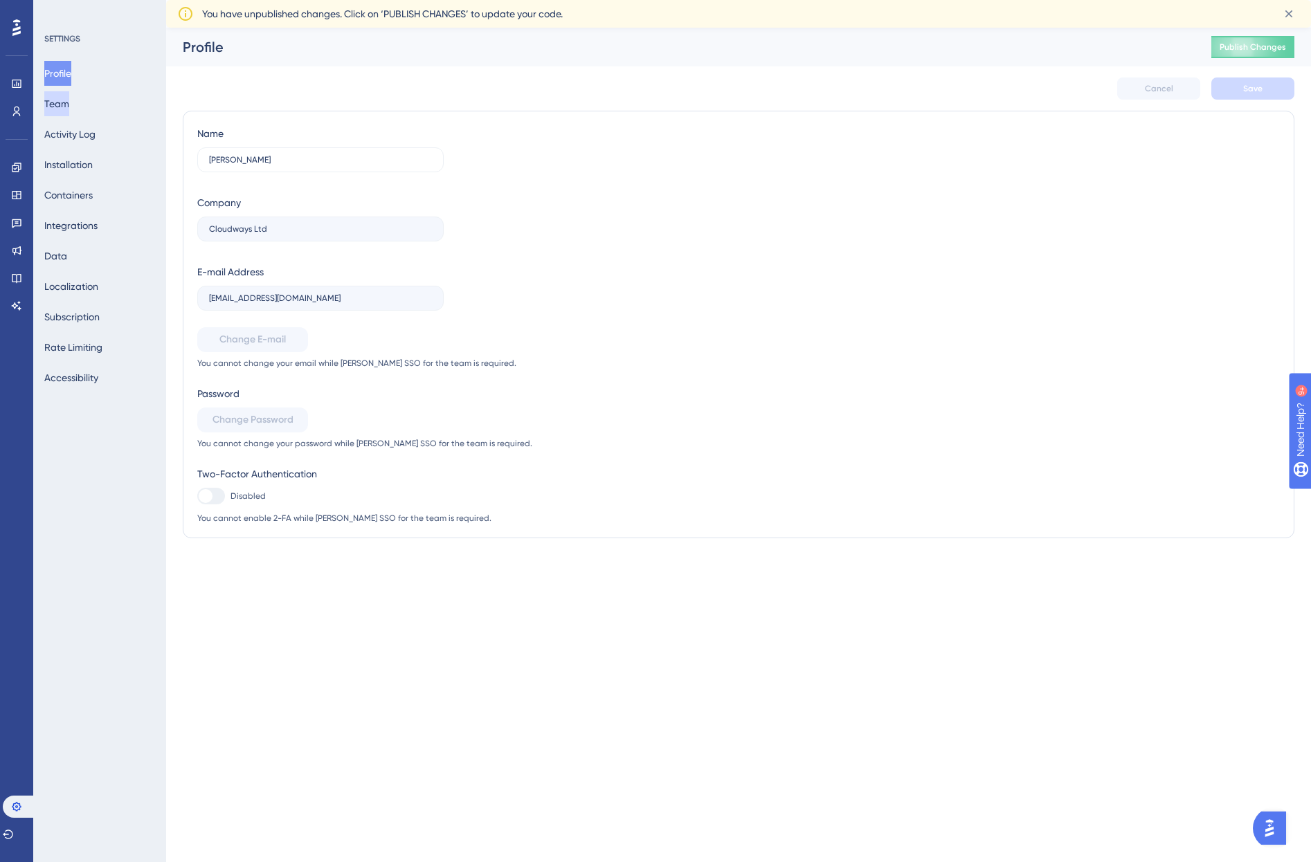
click at [69, 116] on button "Team" at bounding box center [56, 103] width 25 height 25
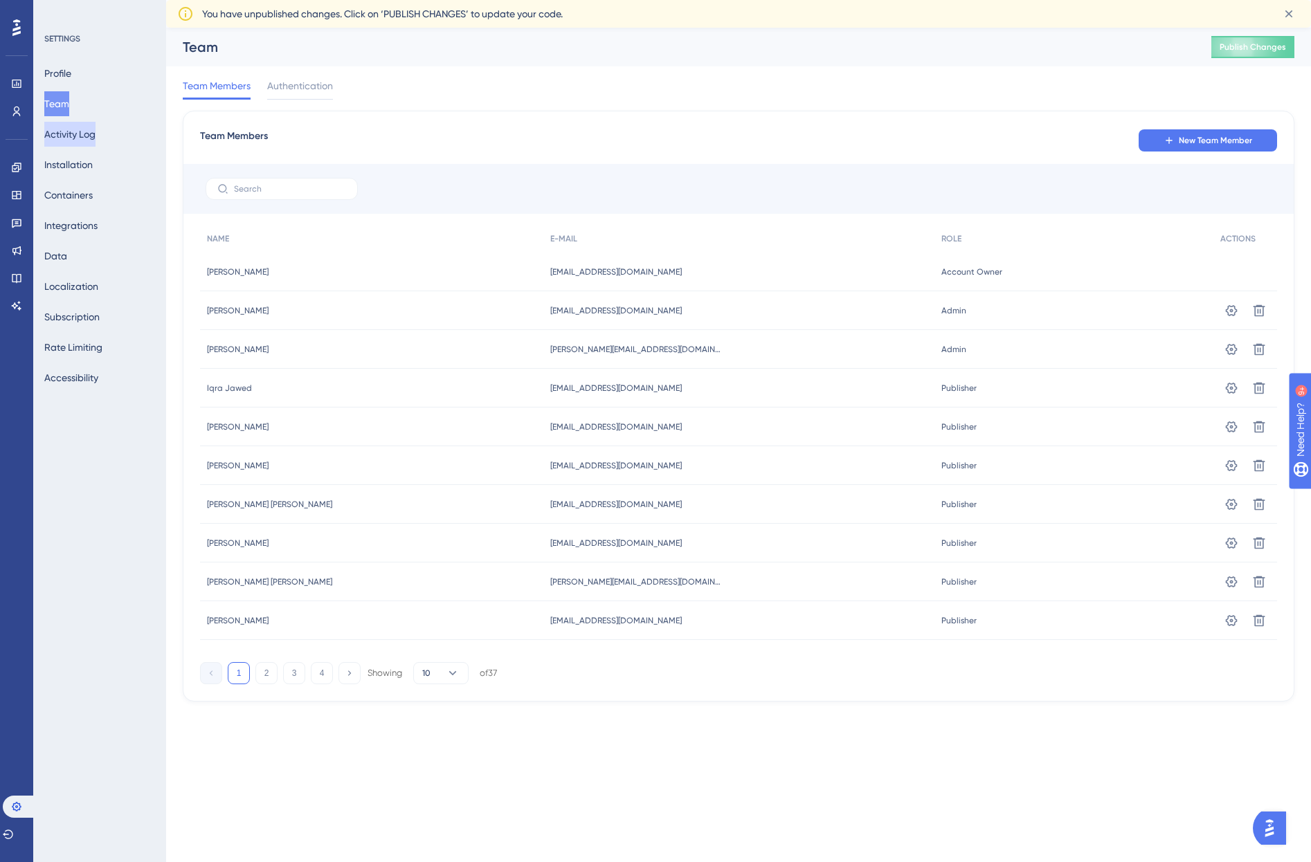
click at [67, 129] on button "Activity Log" at bounding box center [69, 134] width 51 height 25
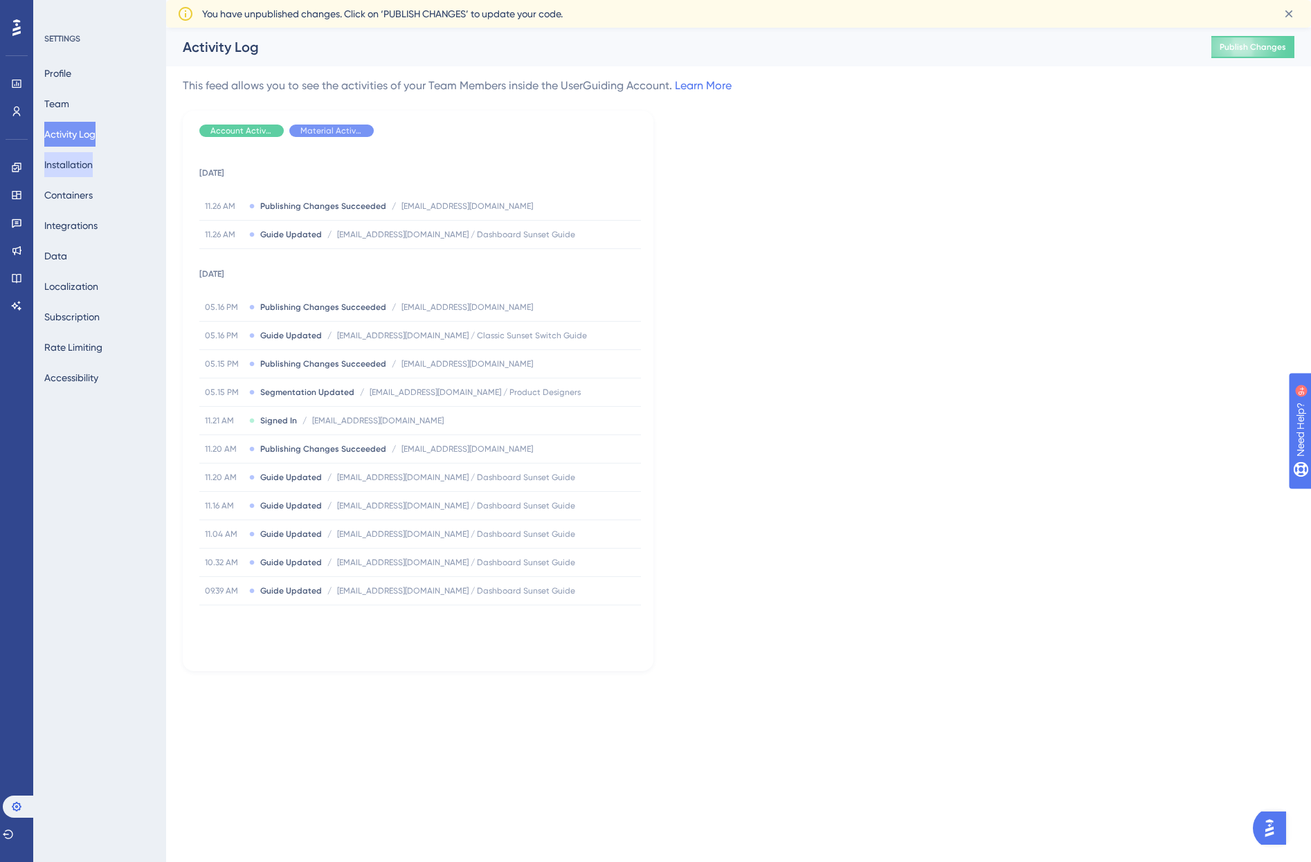
click at [65, 165] on button "Installation" at bounding box center [68, 164] width 48 height 25
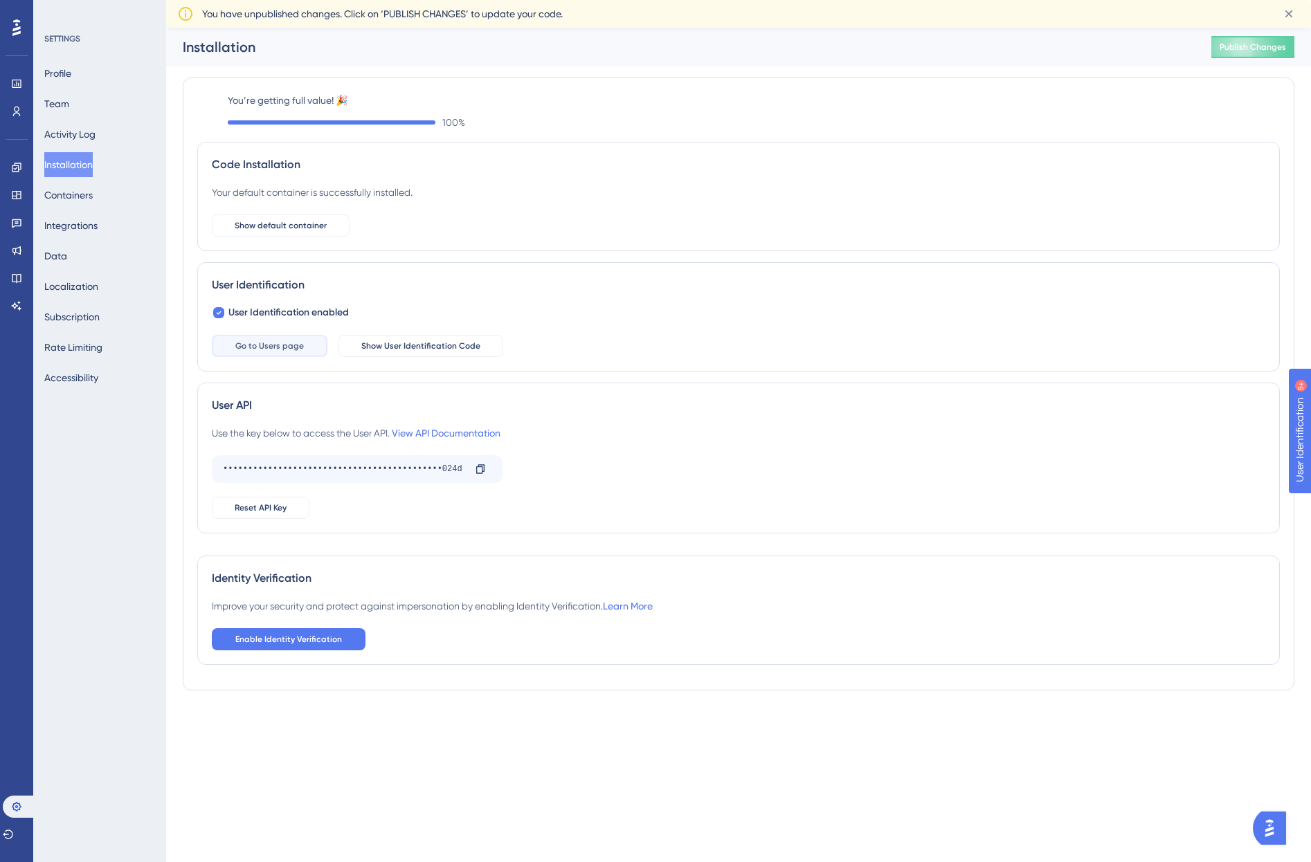
click at [286, 355] on button "Go to Users page" at bounding box center [270, 346] width 116 height 22
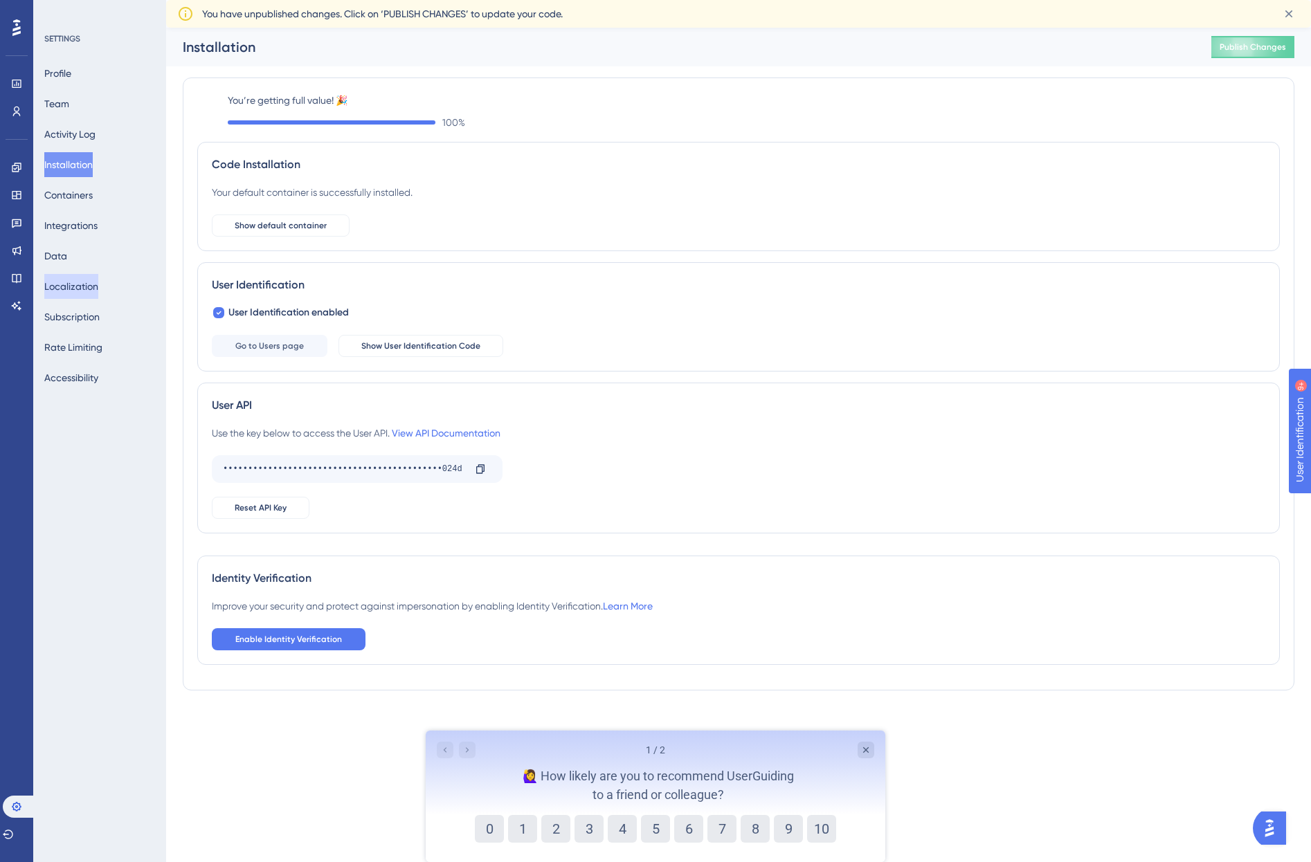
click at [63, 289] on button "Localization" at bounding box center [71, 286] width 54 height 25
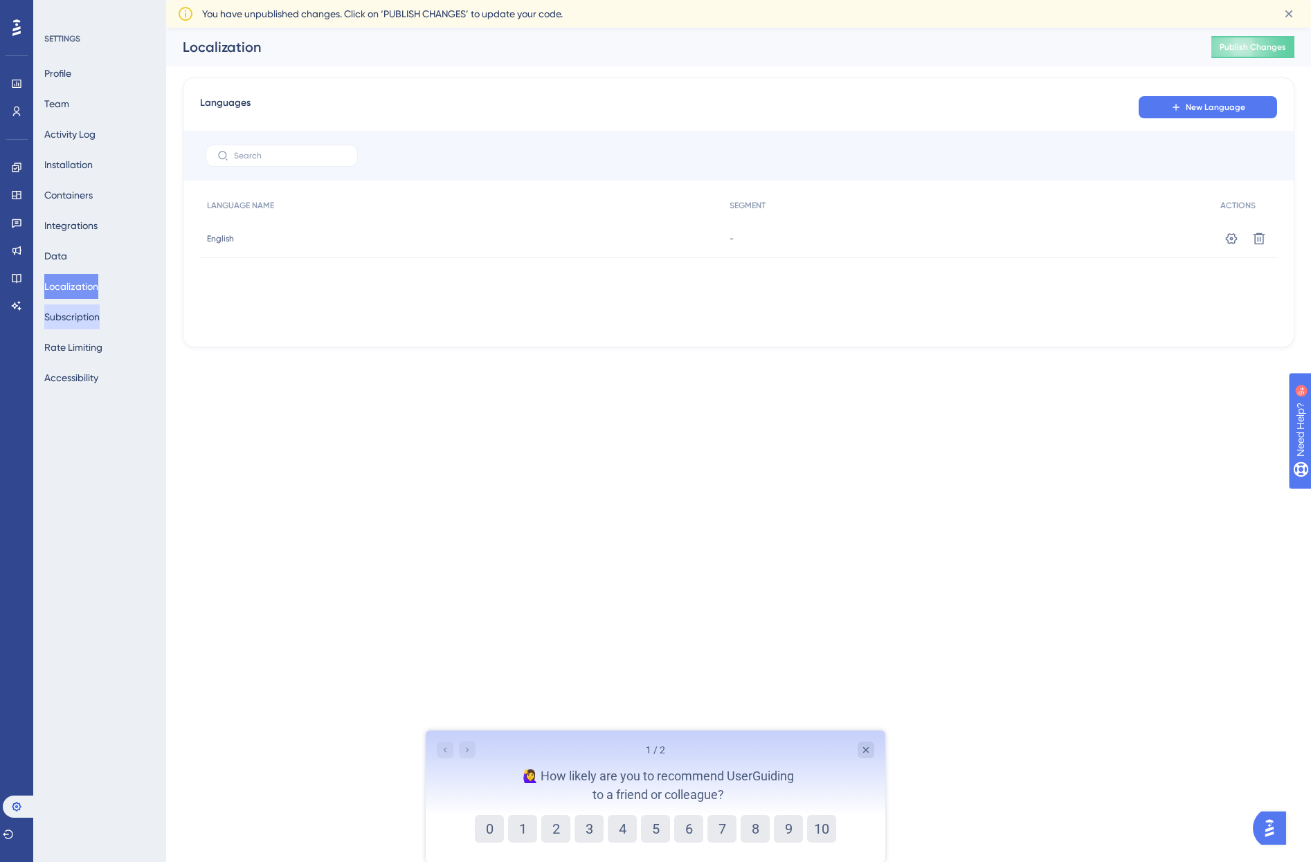
click at [85, 320] on button "Subscription" at bounding box center [71, 317] width 55 height 25
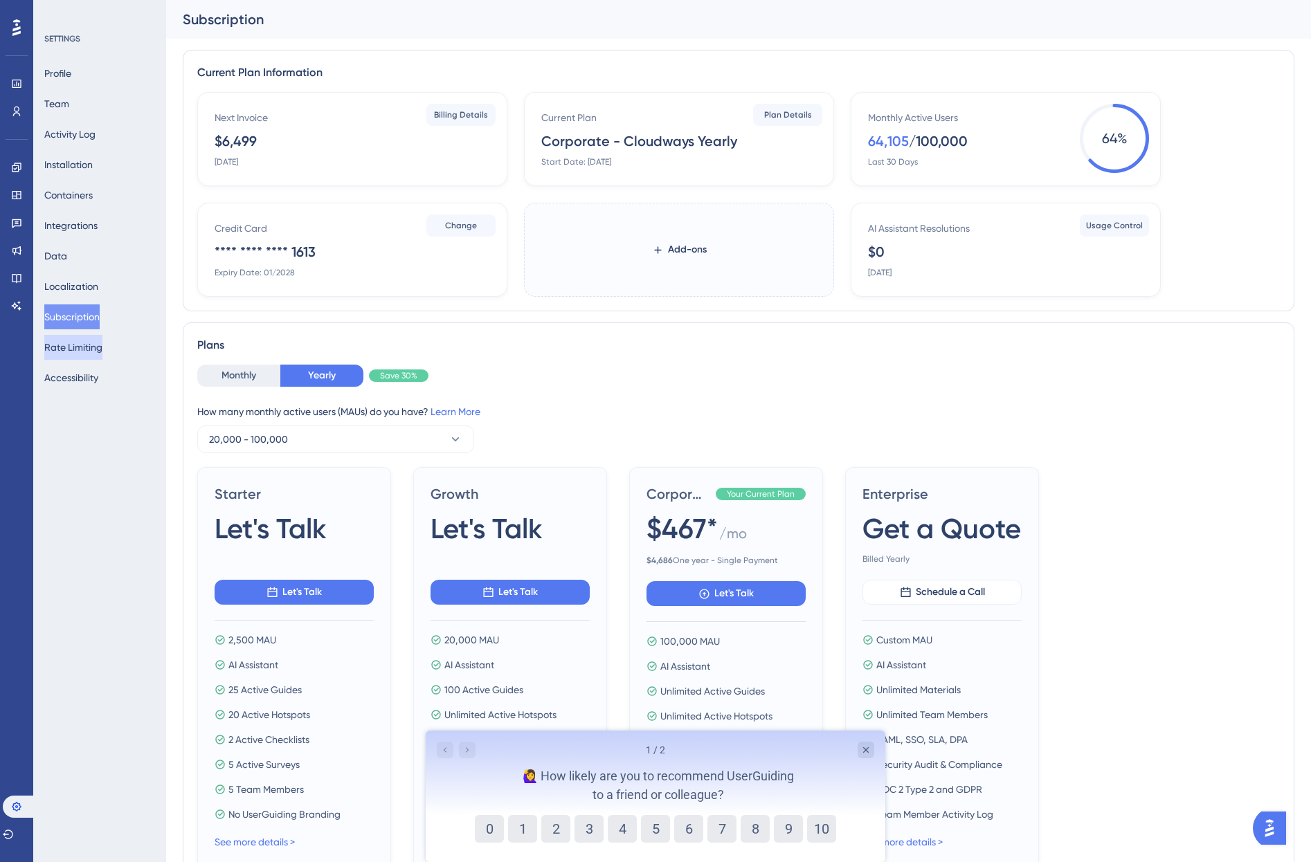
click at [90, 351] on button "Rate Limiting" at bounding box center [73, 347] width 58 height 25
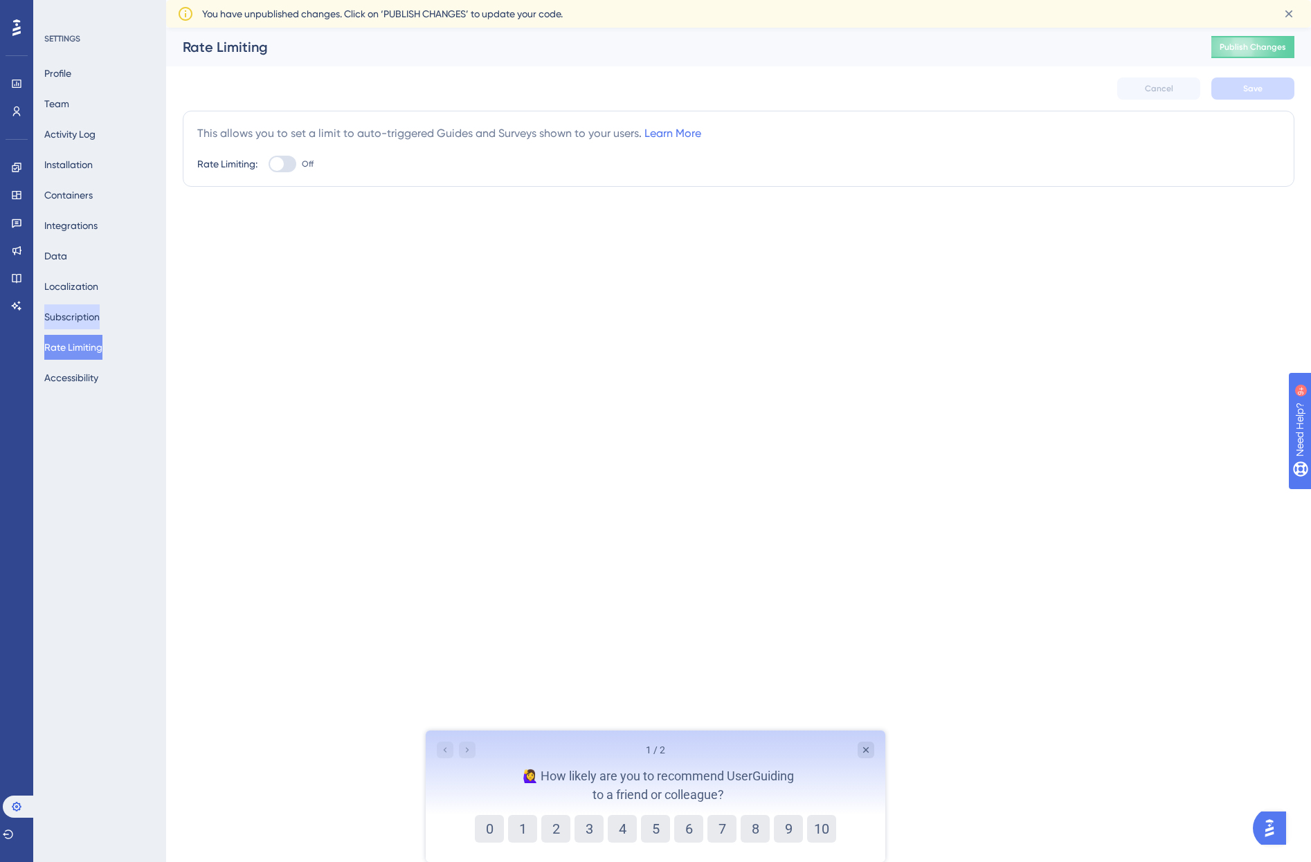
drag, startPoint x: 105, startPoint y: 312, endPoint x: 103, endPoint y: 304, distance: 8.6
click at [100, 312] on button "Subscription" at bounding box center [71, 317] width 55 height 25
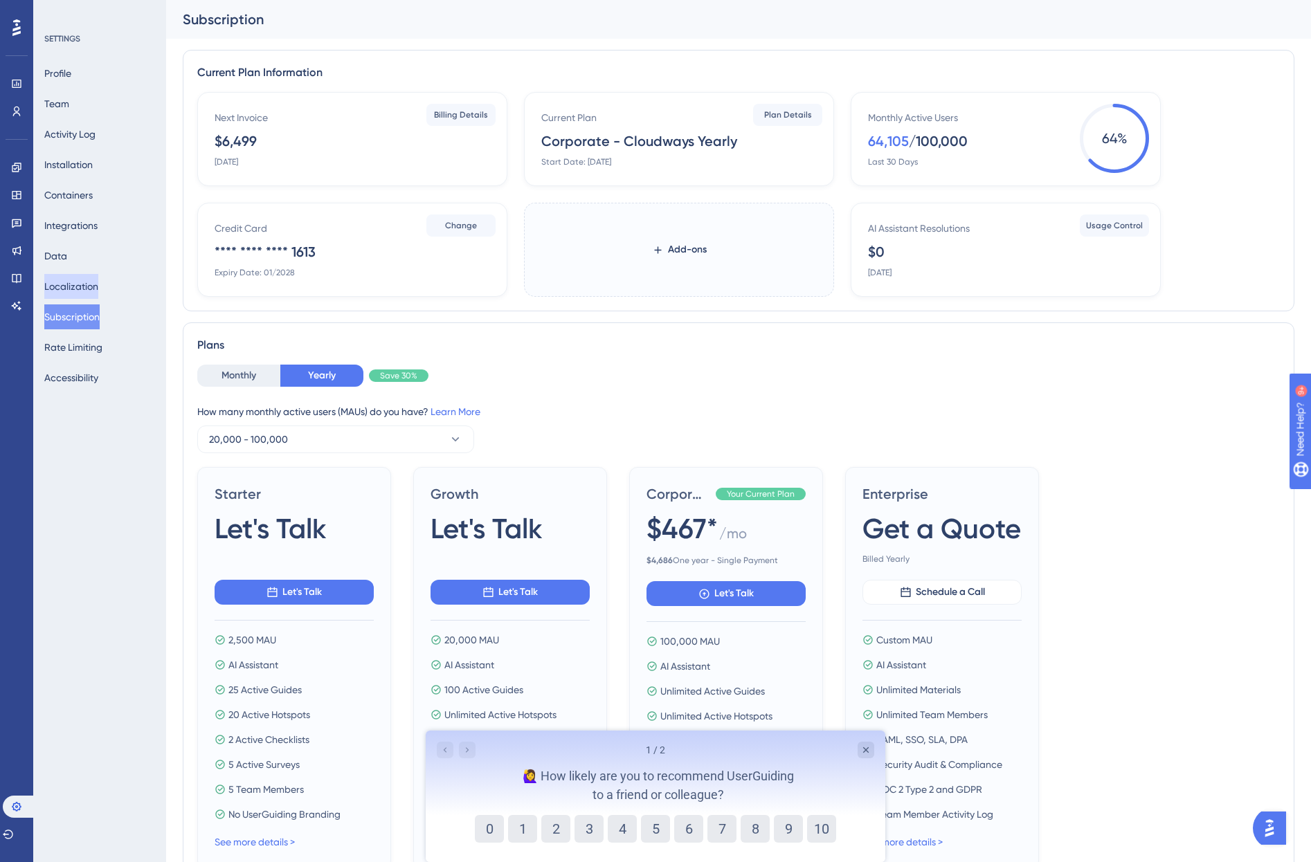
click at [98, 293] on button "Localization" at bounding box center [71, 286] width 54 height 25
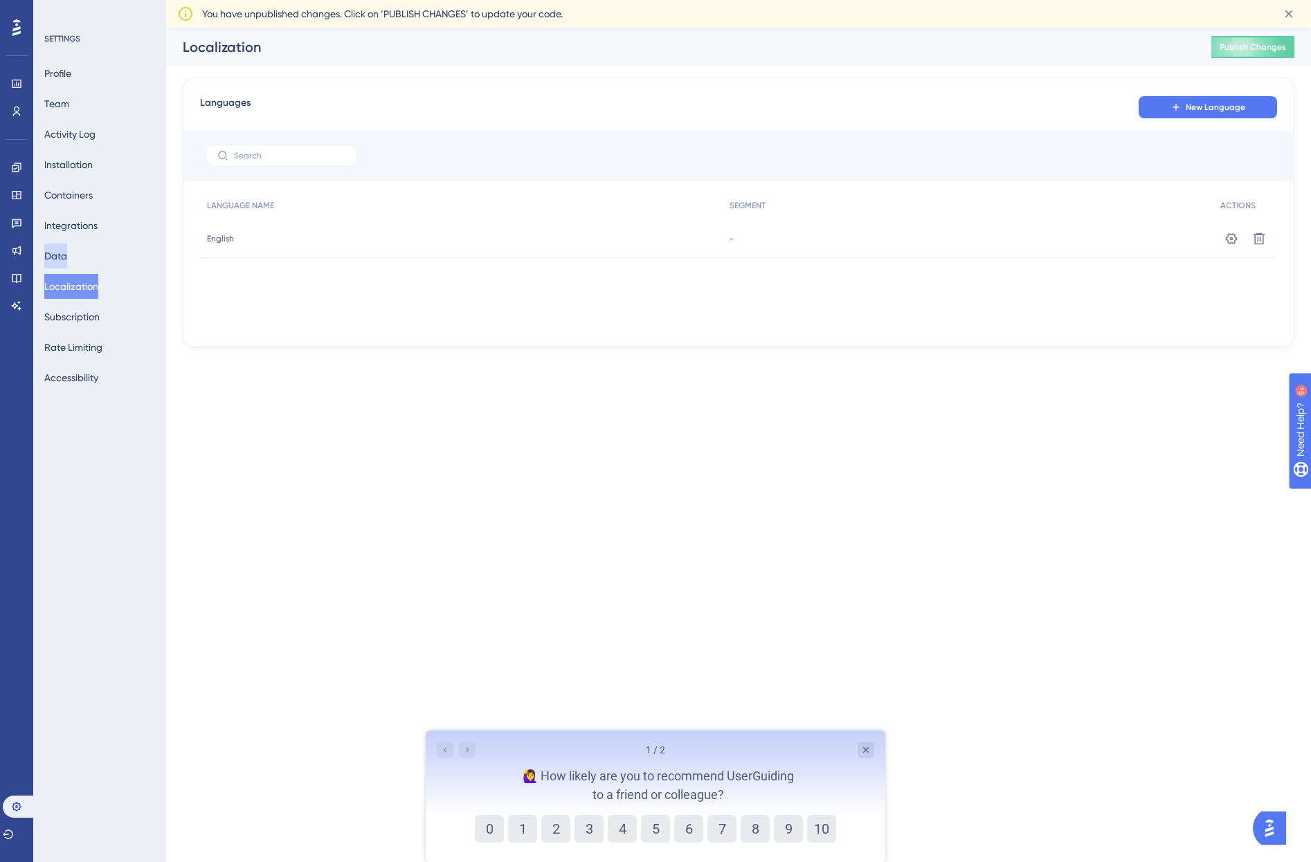
click at [64, 262] on button "Data" at bounding box center [55, 256] width 23 height 25
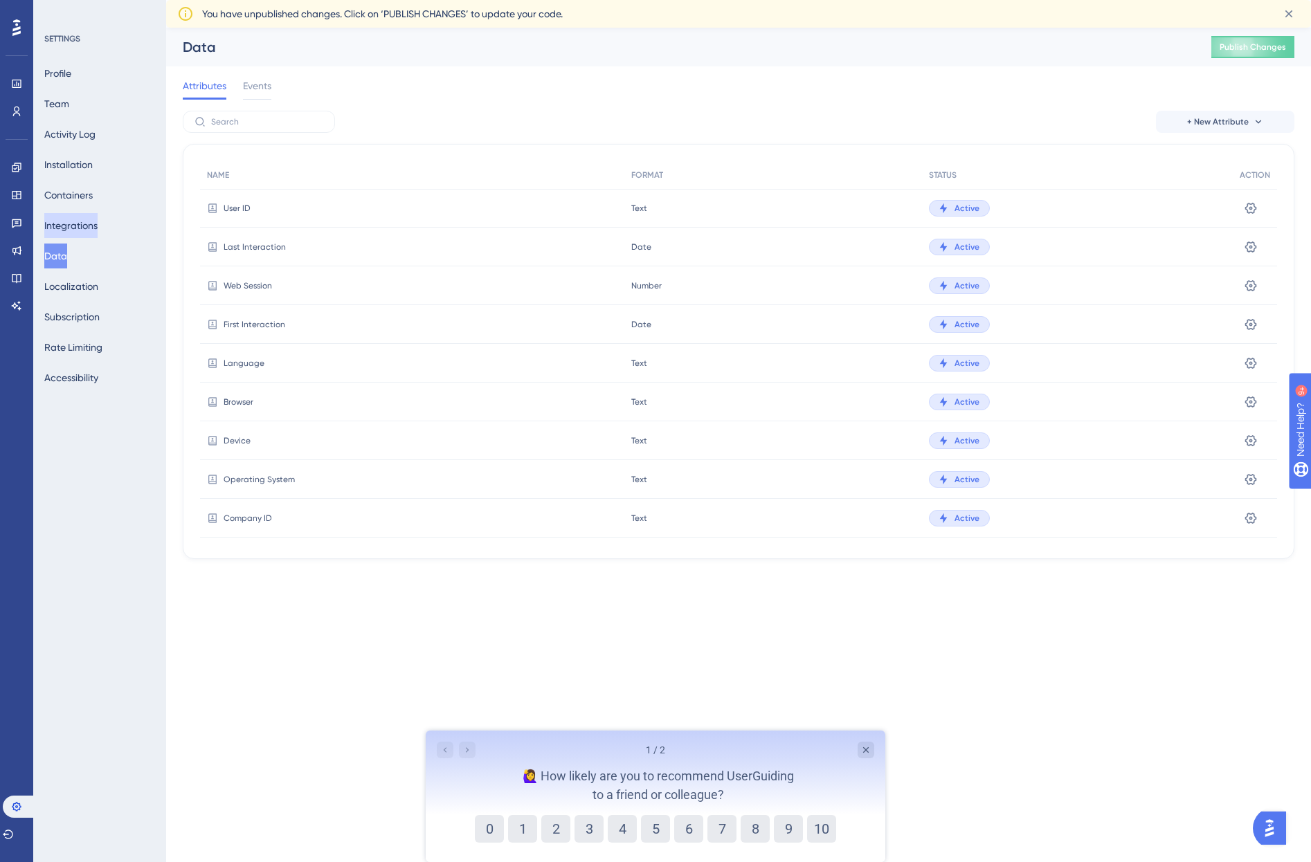
click at [73, 225] on button "Integrations" at bounding box center [70, 225] width 53 height 25
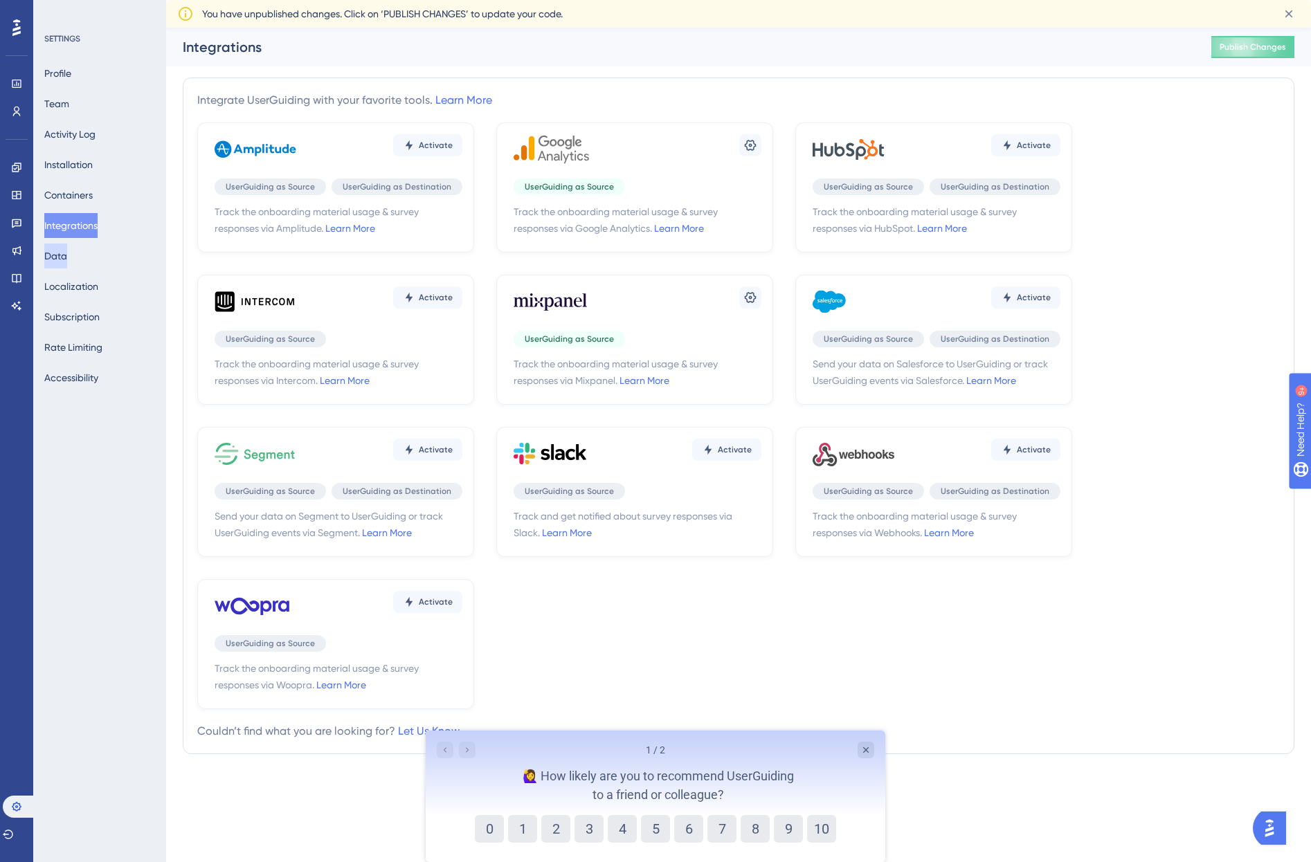
click at [67, 264] on button "Data" at bounding box center [55, 256] width 23 height 25
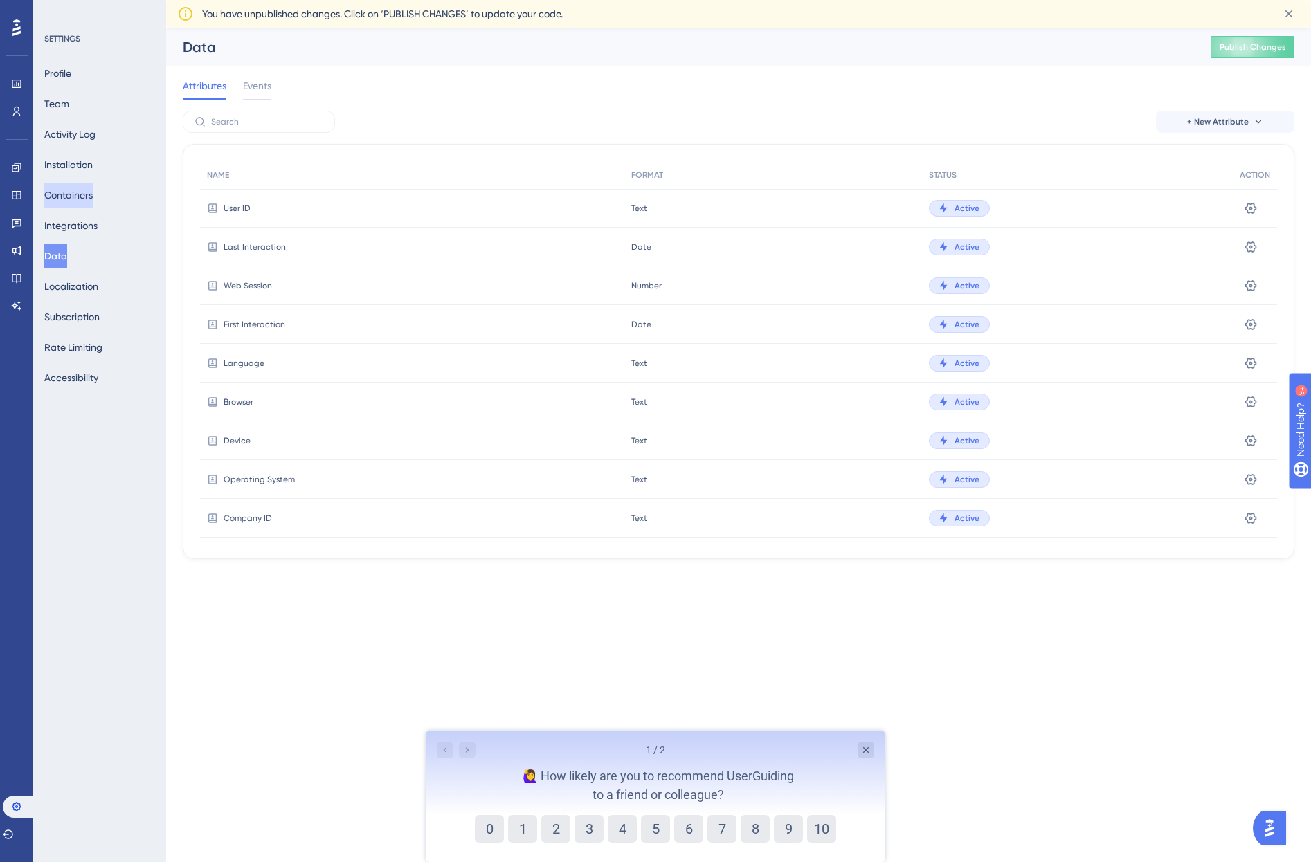
click at [68, 201] on button "Containers" at bounding box center [68, 195] width 48 height 25
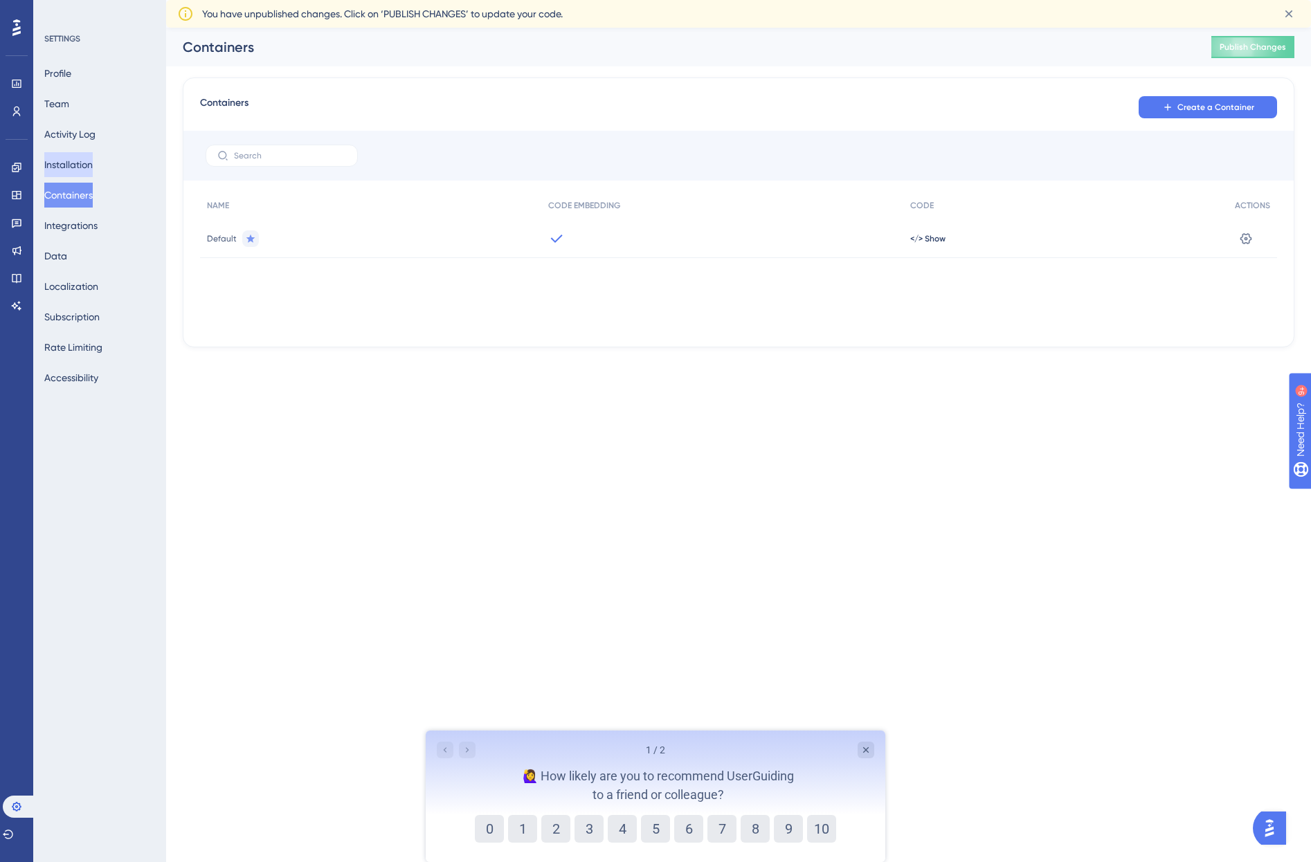
click at [71, 161] on button "Installation" at bounding box center [68, 164] width 48 height 25
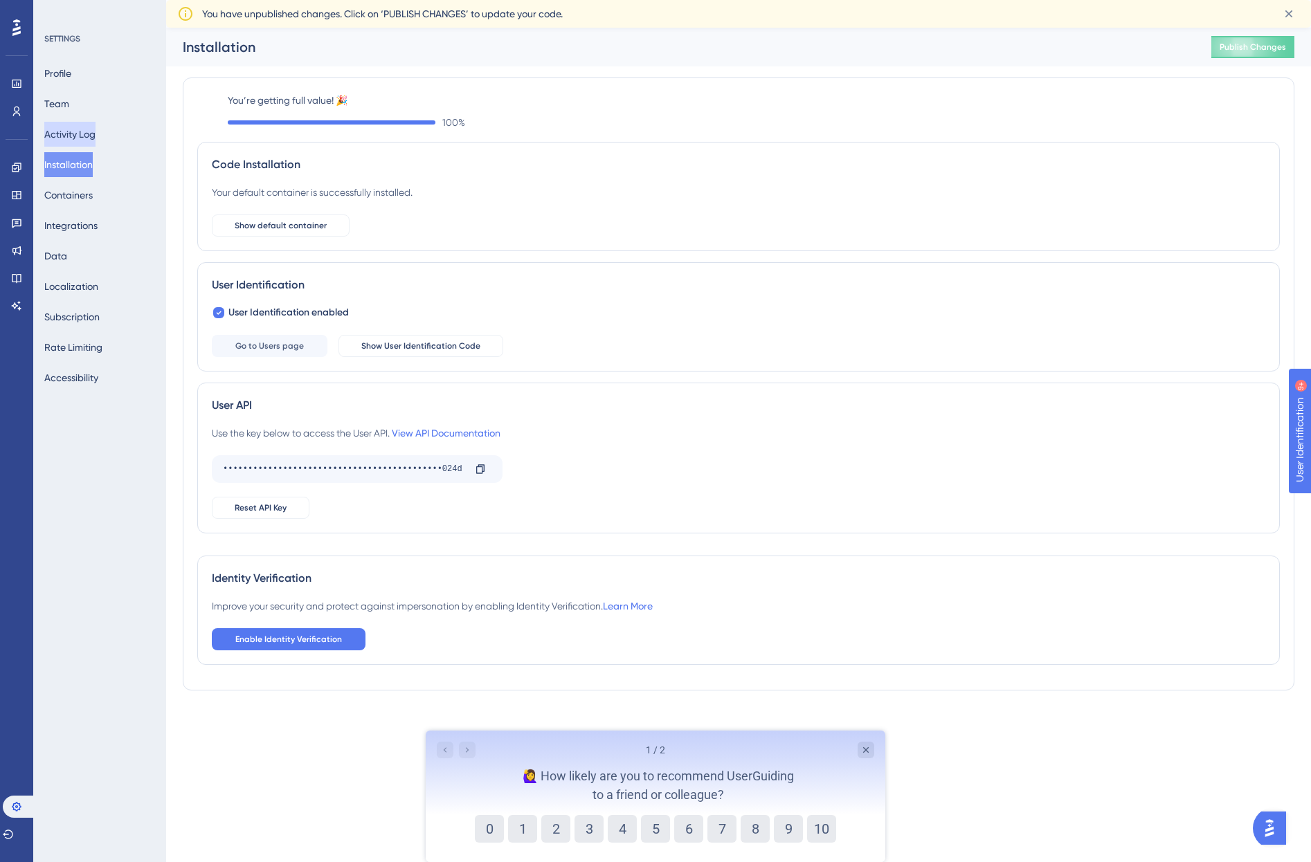
click at [69, 132] on button "Activity Log" at bounding box center [69, 134] width 51 height 25
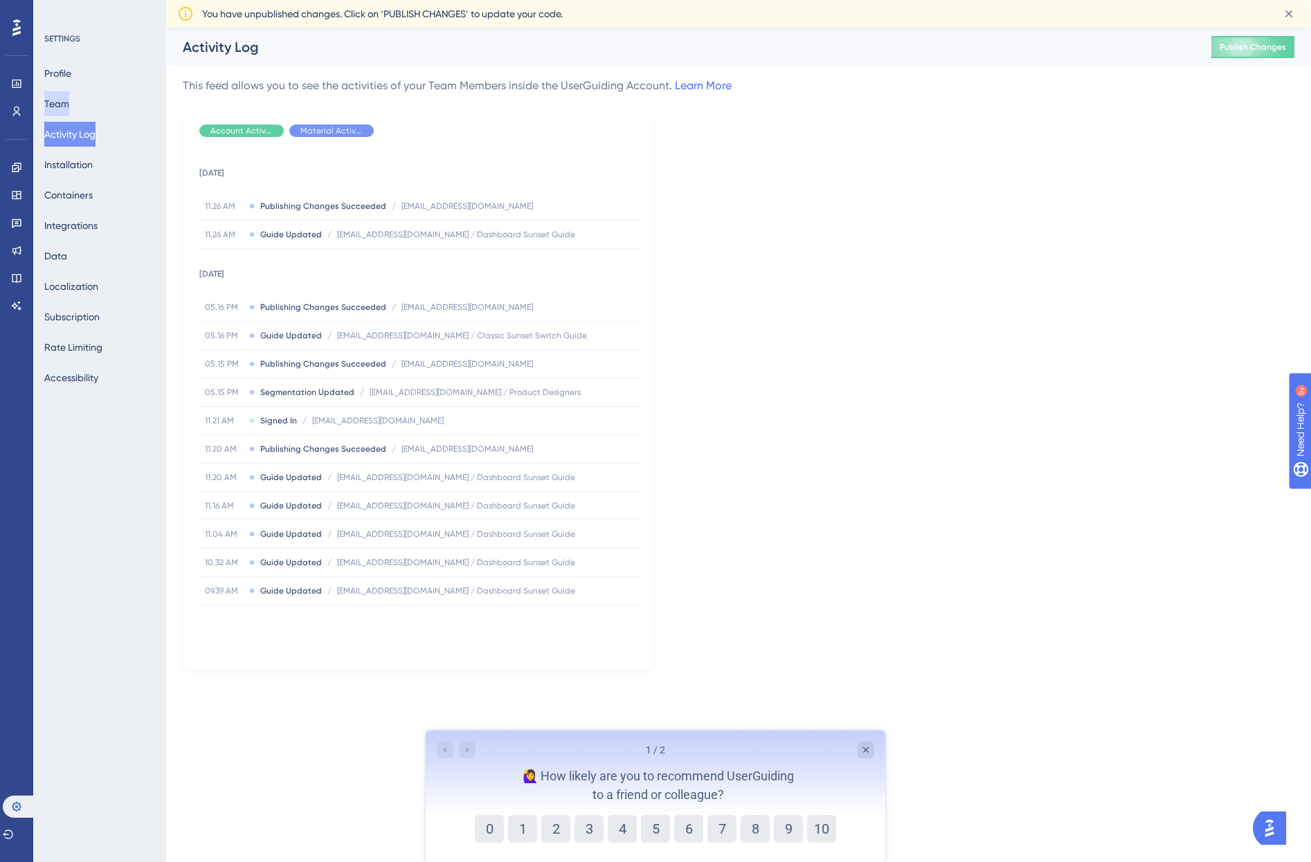
click at [67, 105] on button "Team" at bounding box center [56, 103] width 25 height 25
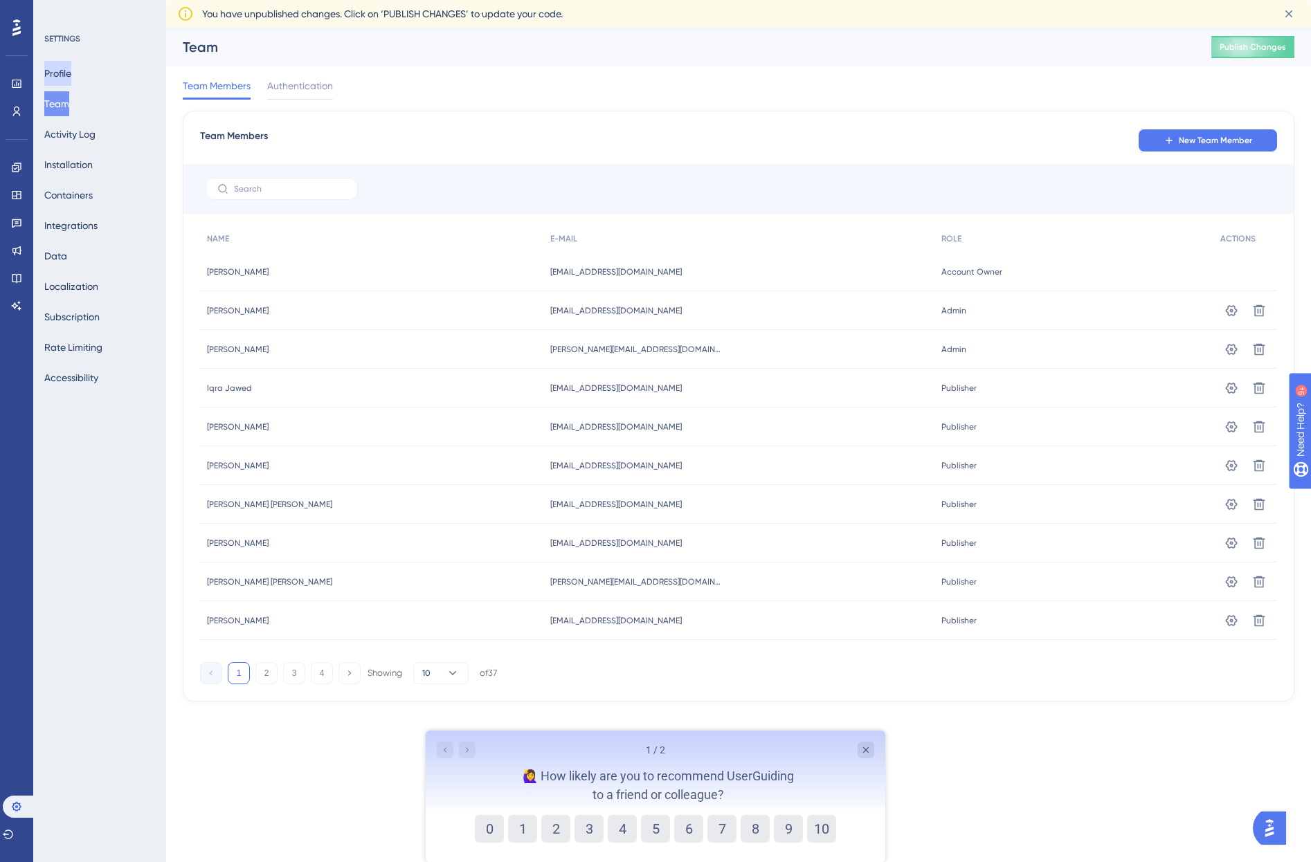
click at [69, 71] on button "Profile" at bounding box center [57, 73] width 27 height 25
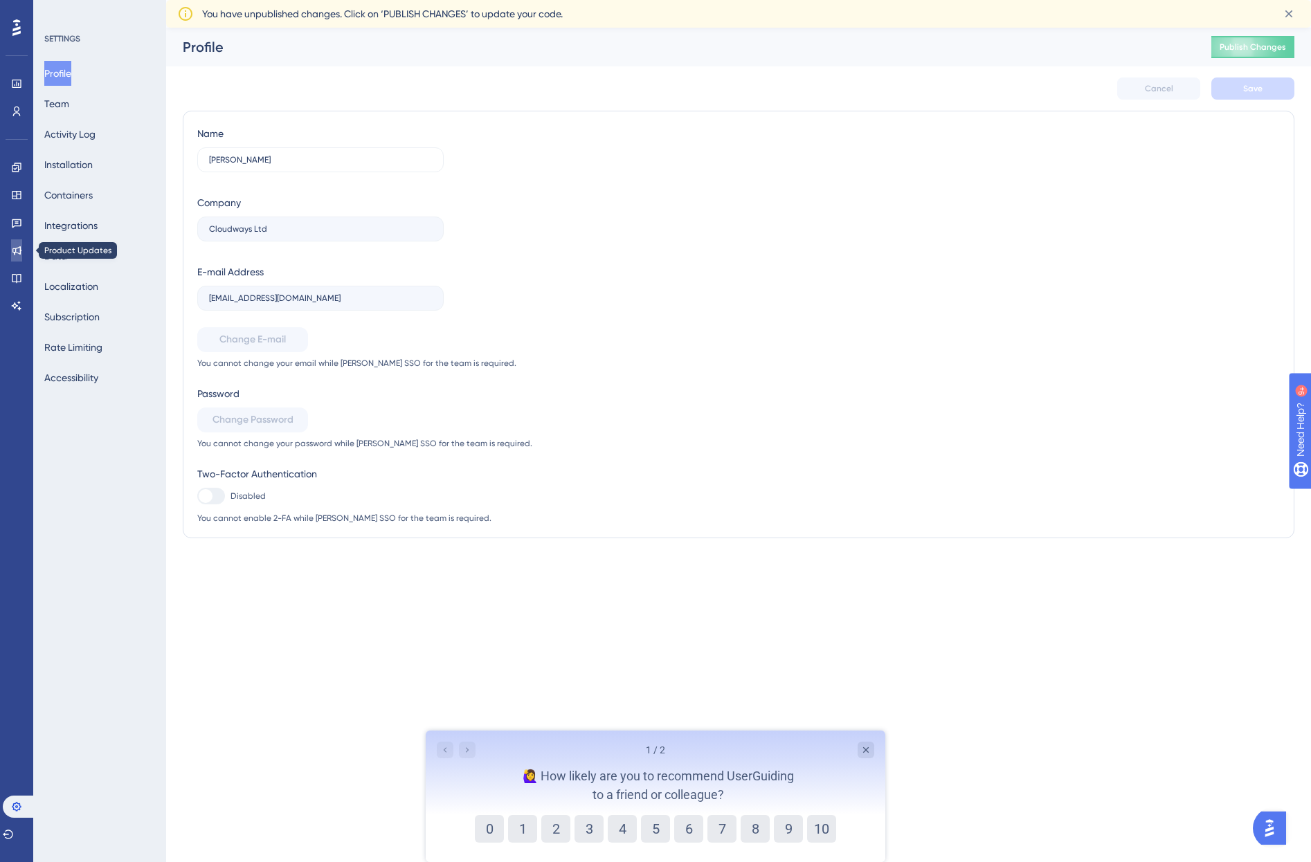
click at [18, 251] on icon at bounding box center [16, 250] width 11 height 11
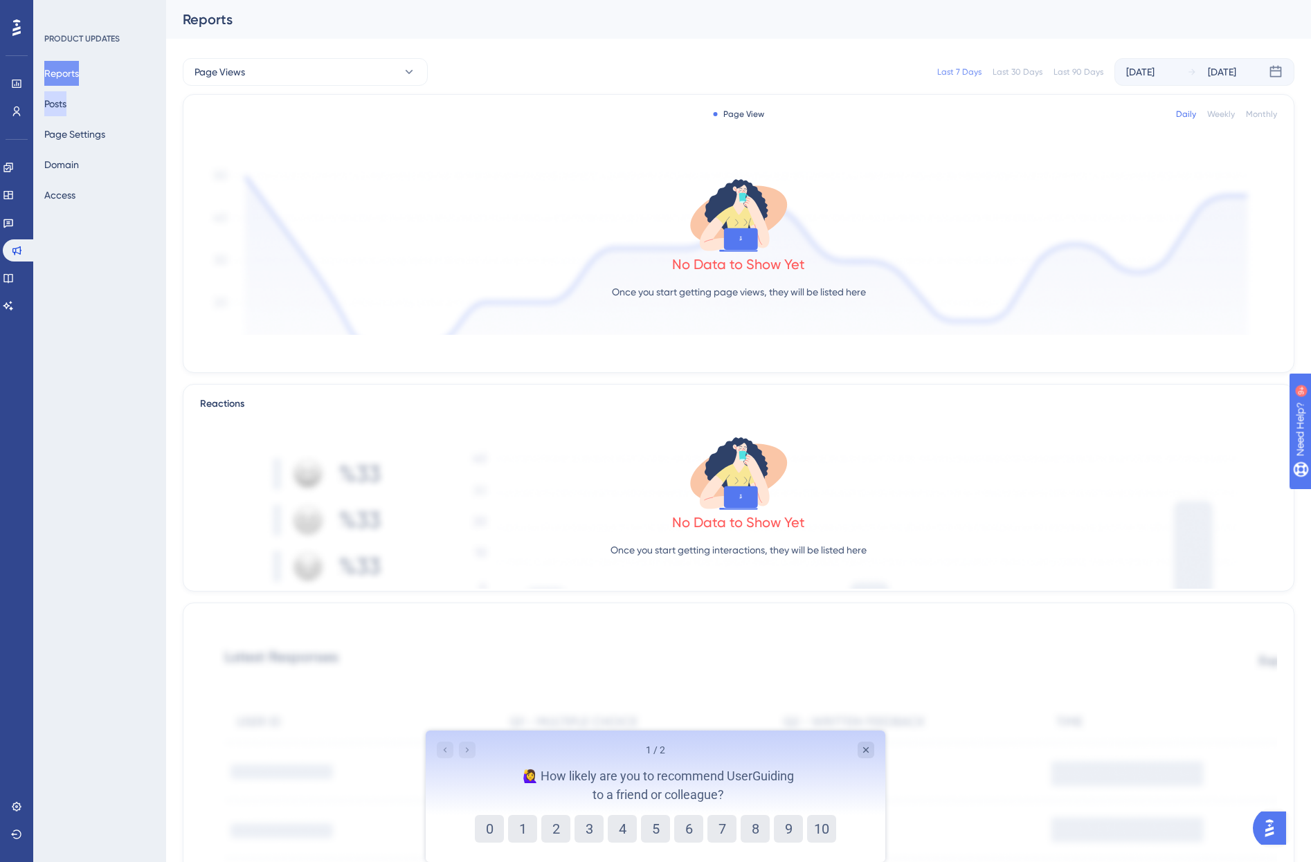
click at [66, 107] on button "Posts" at bounding box center [55, 103] width 22 height 25
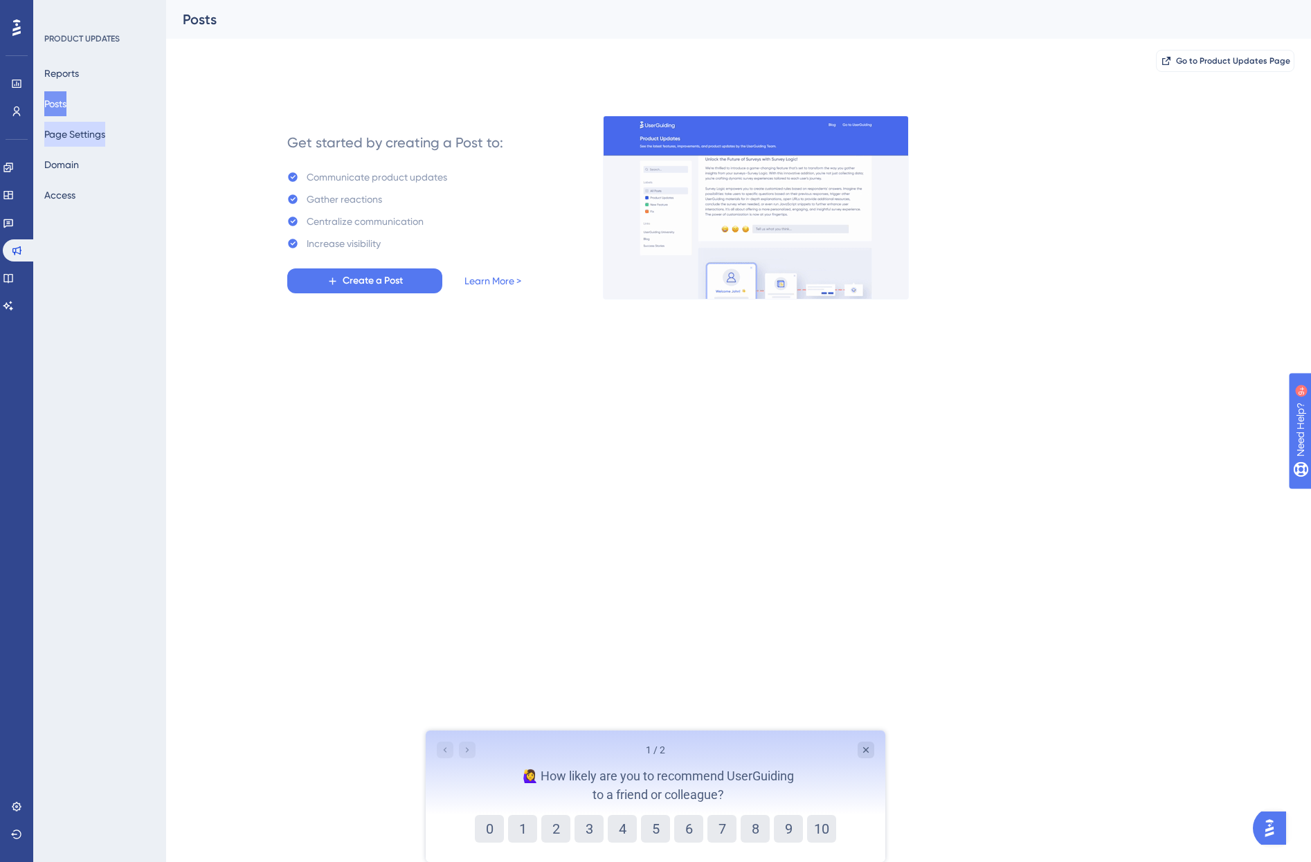
click at [98, 136] on button "Page Settings" at bounding box center [74, 134] width 61 height 25
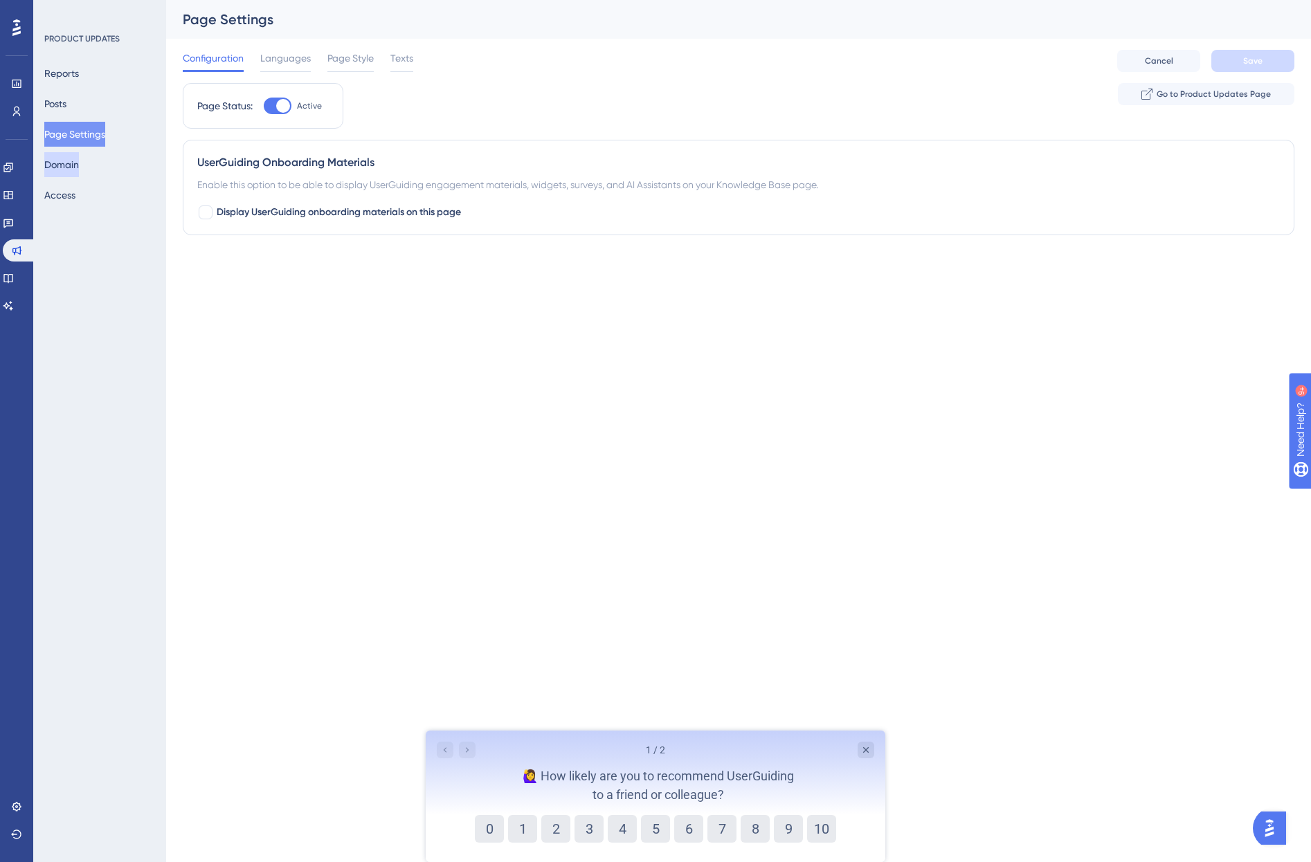
click at [79, 169] on button "Domain" at bounding box center [61, 164] width 35 height 25
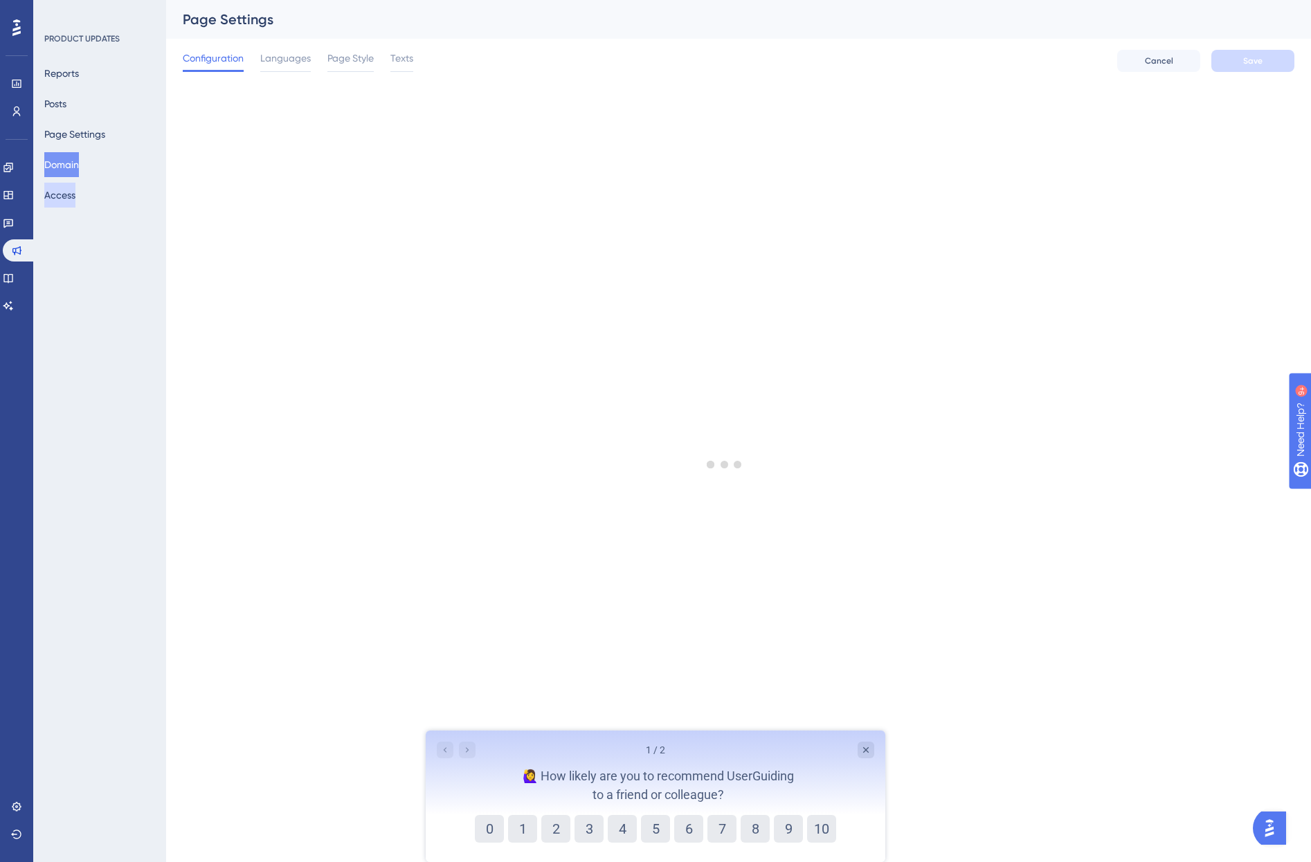
click at [70, 199] on button "Access" at bounding box center [59, 195] width 31 height 25
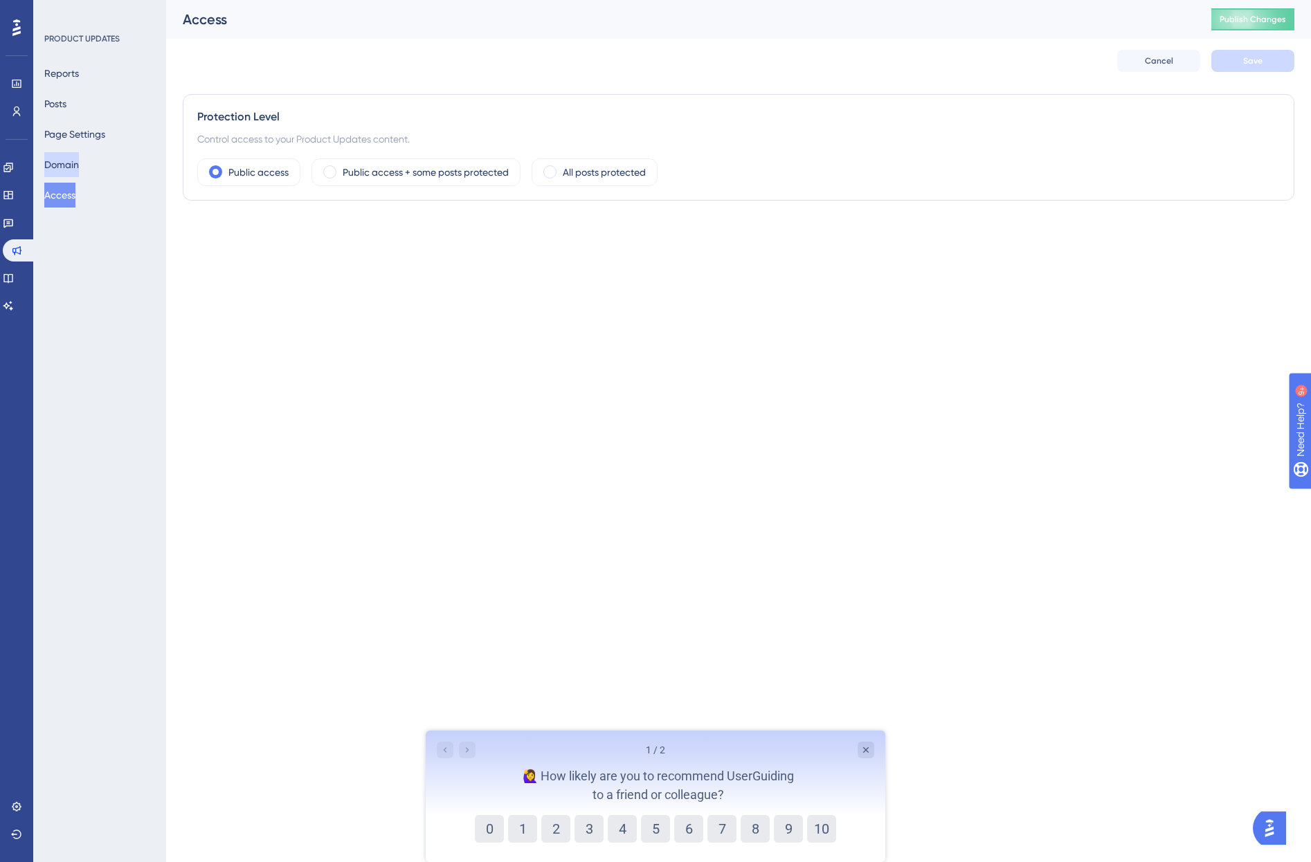
click at [72, 160] on button "Domain" at bounding box center [61, 164] width 35 height 25
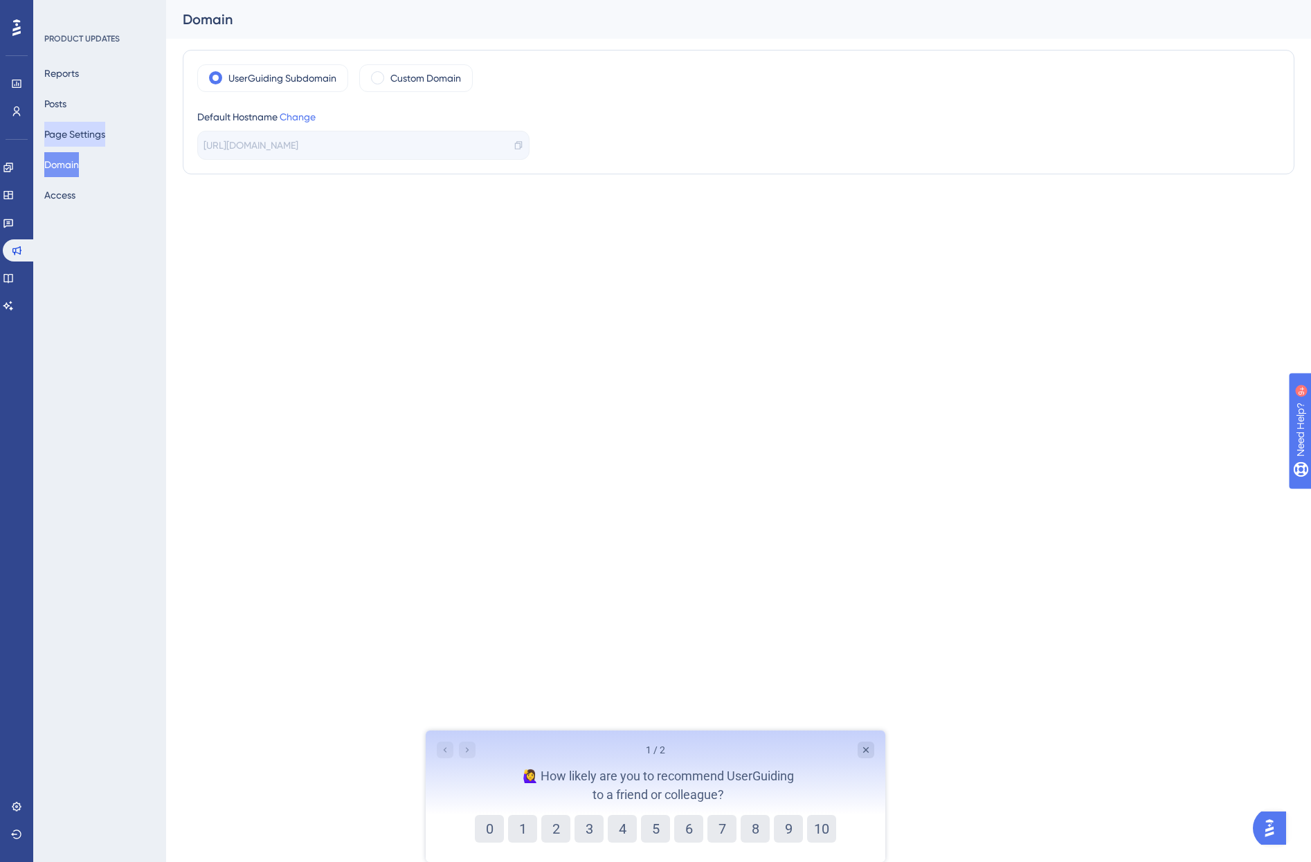
click at [88, 136] on button "Page Settings" at bounding box center [74, 134] width 61 height 25
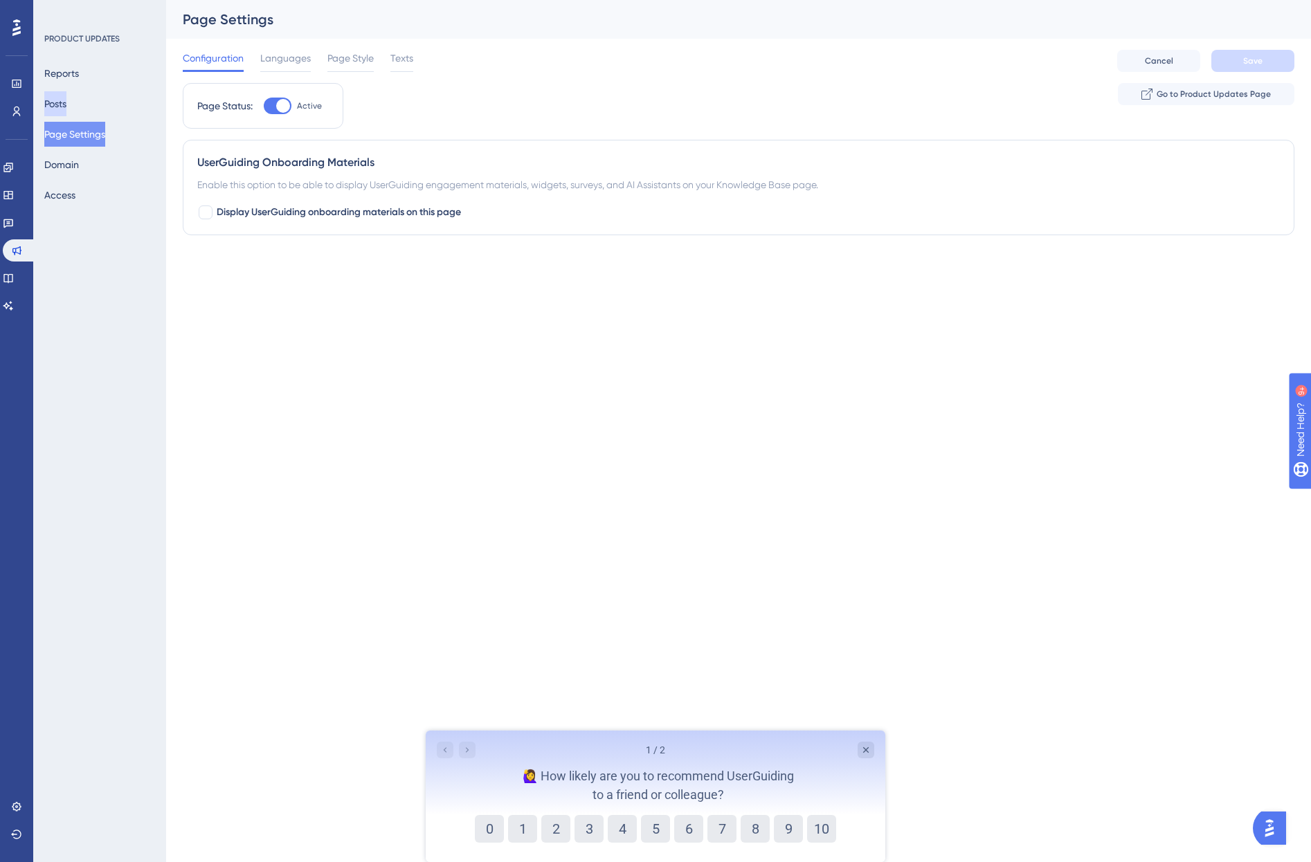
click at [66, 107] on button "Posts" at bounding box center [55, 103] width 22 height 25
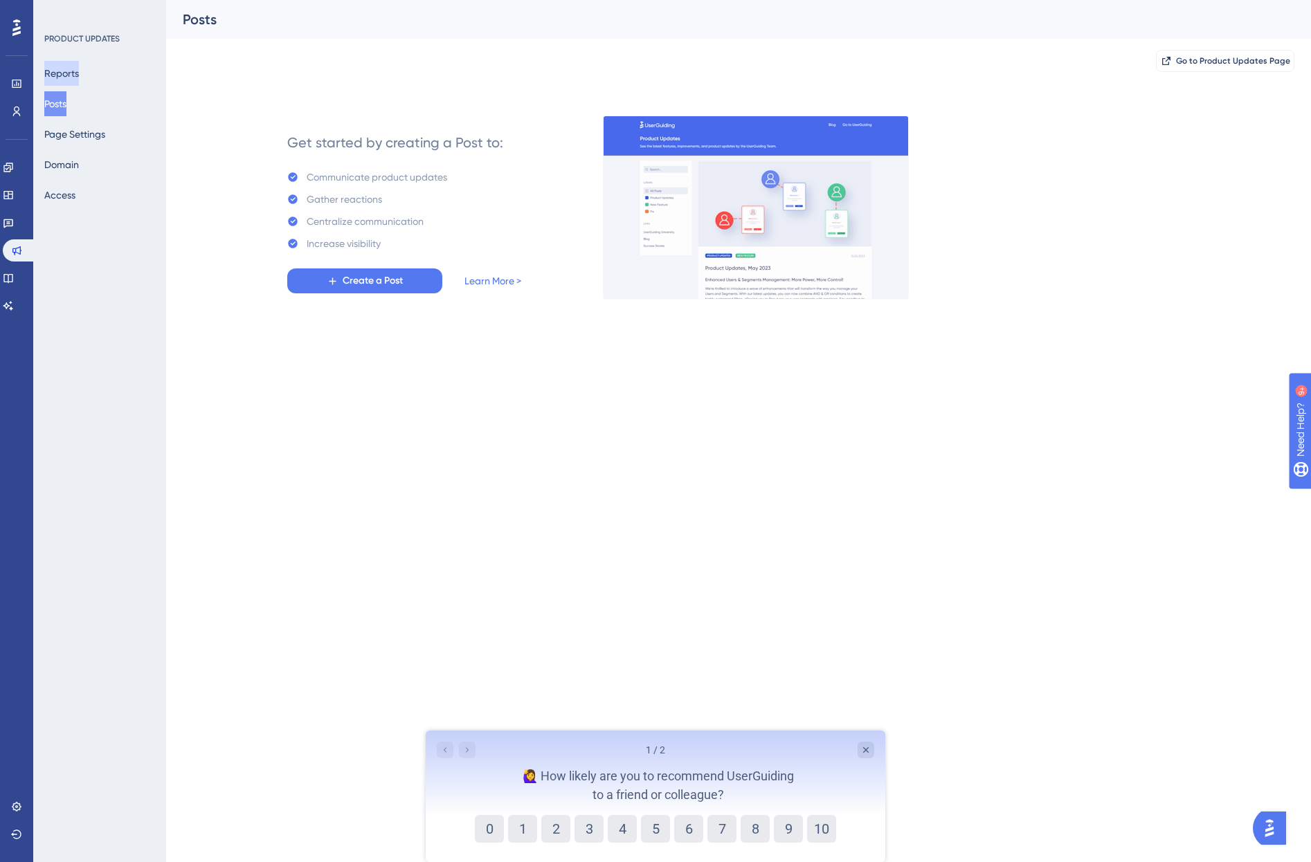
click at [79, 69] on button "Reports" at bounding box center [61, 73] width 35 height 25
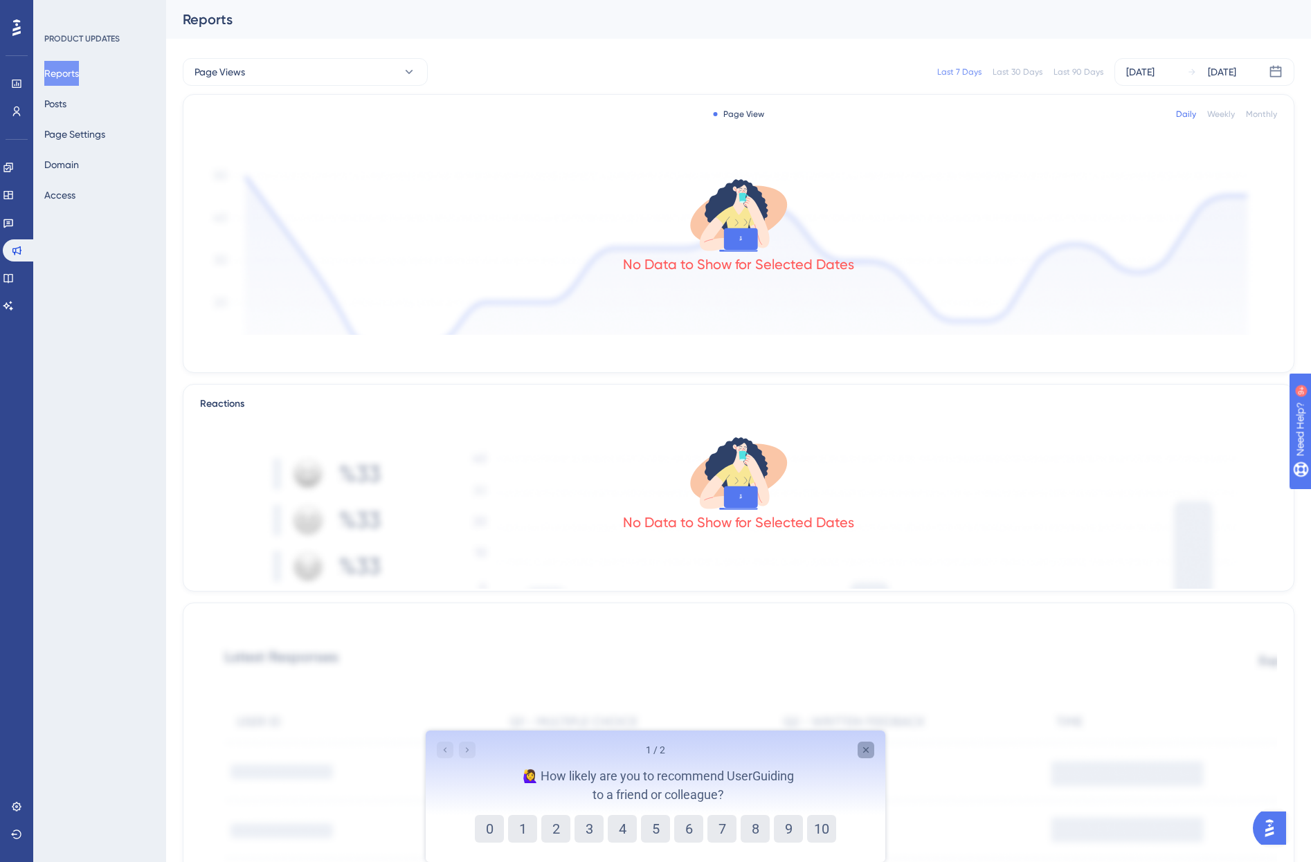
click at [869, 750] on icon "Close survey" at bounding box center [865, 750] width 11 height 11
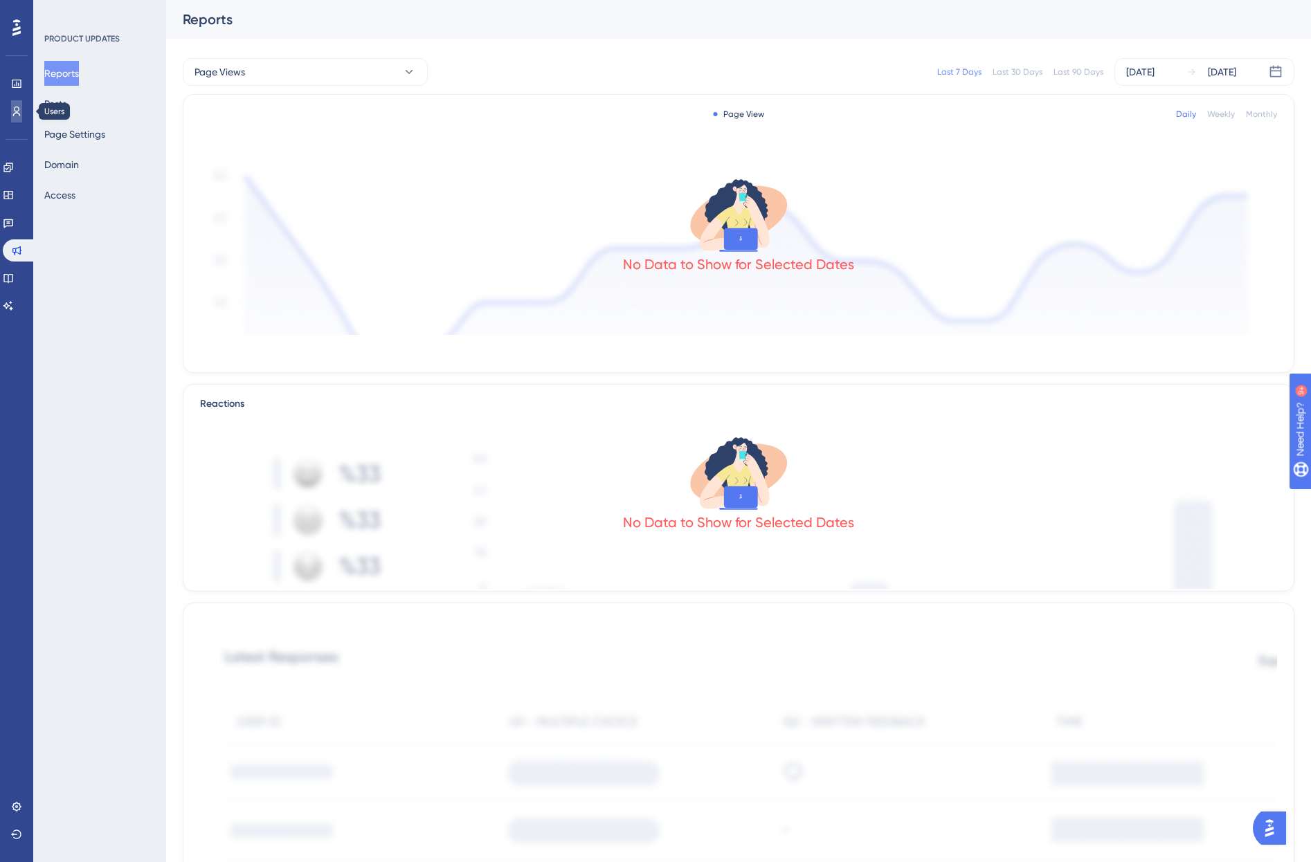
click at [11, 116] on link at bounding box center [16, 111] width 11 height 22
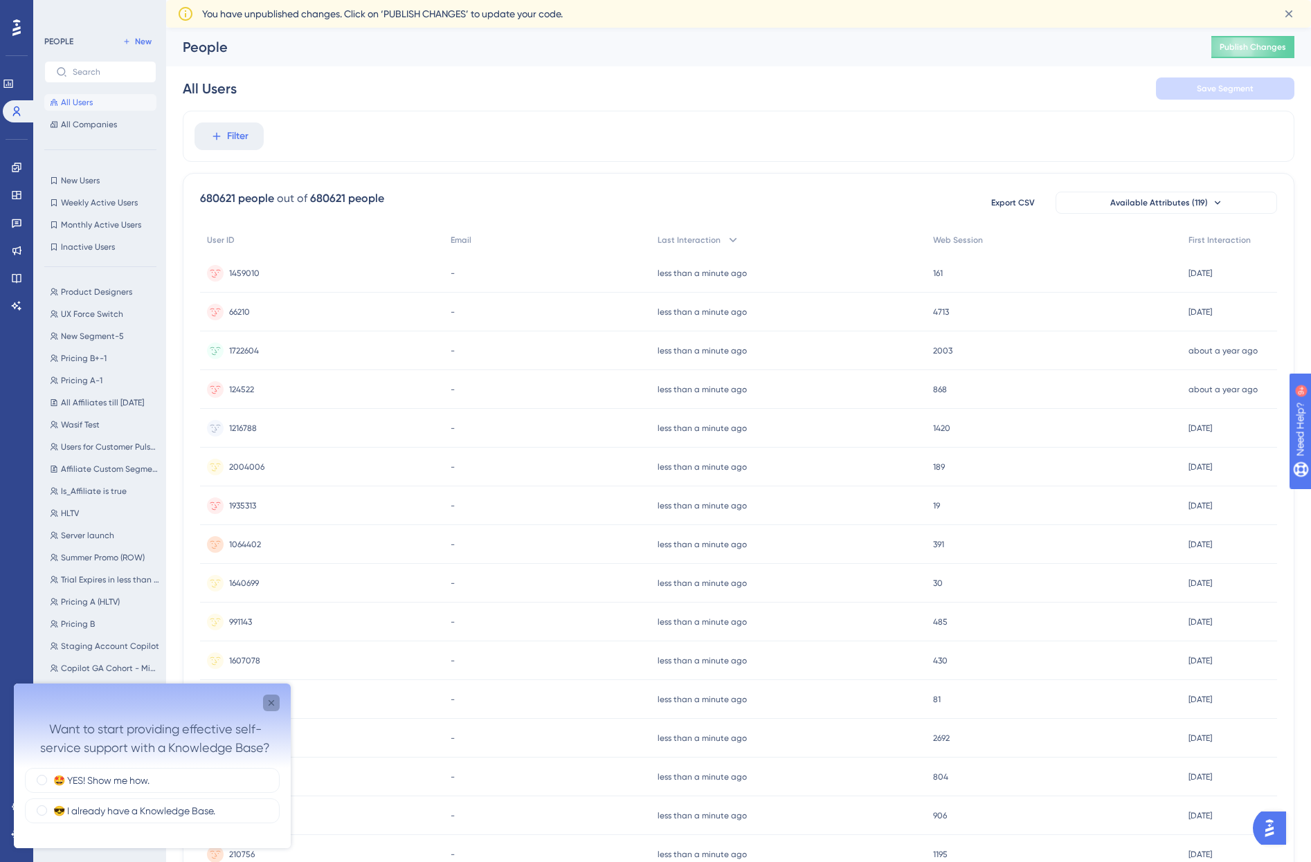
click at [269, 705] on icon "Close survey" at bounding box center [271, 703] width 11 height 11
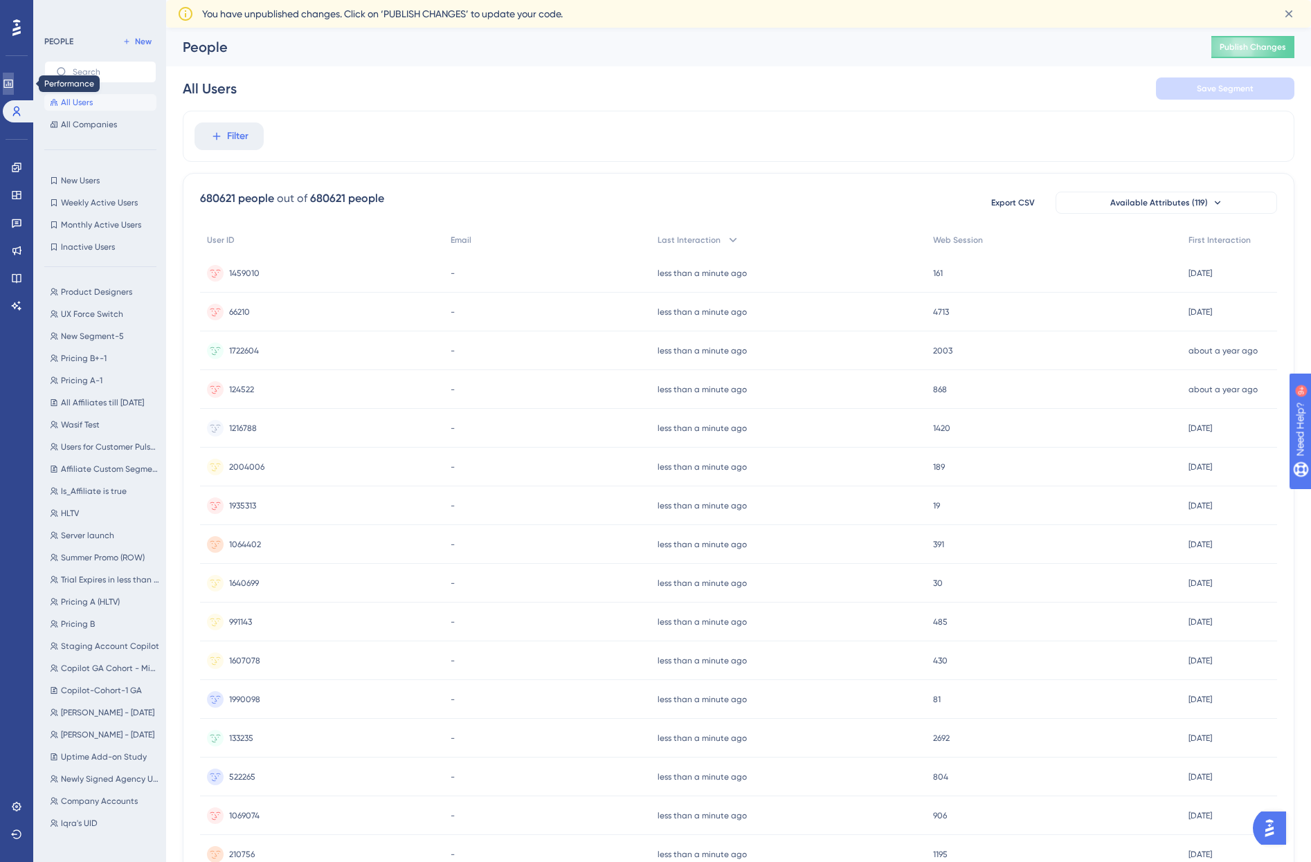
click at [14, 84] on icon at bounding box center [8, 83] width 11 height 11
